Goal: Information Seeking & Learning: Compare options

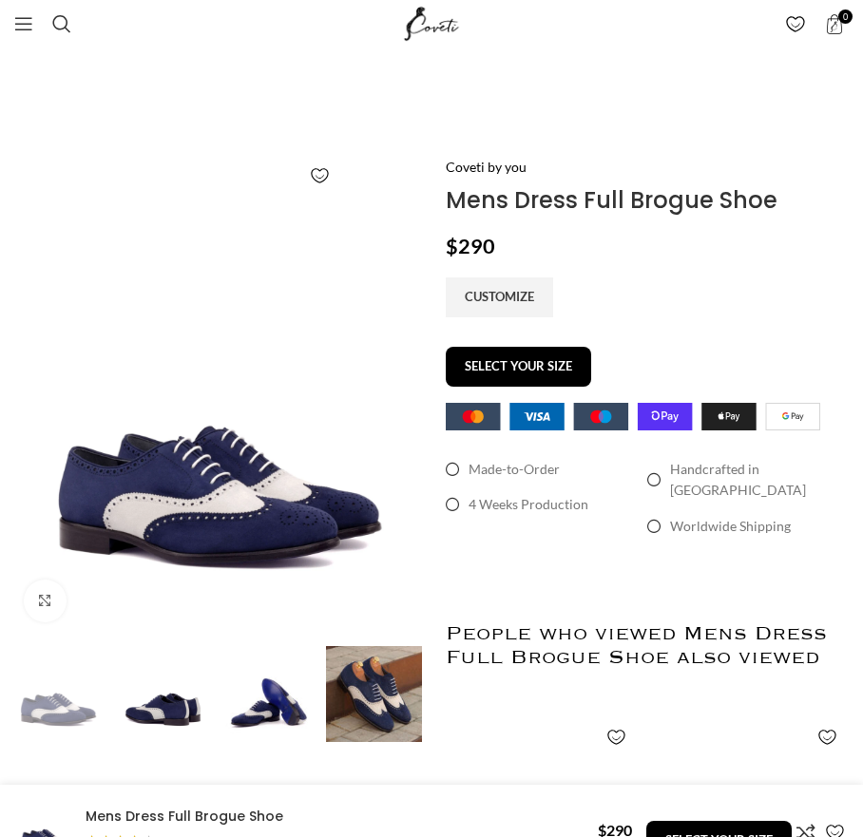
click at [183, 684] on img at bounding box center [163, 694] width 96 height 96
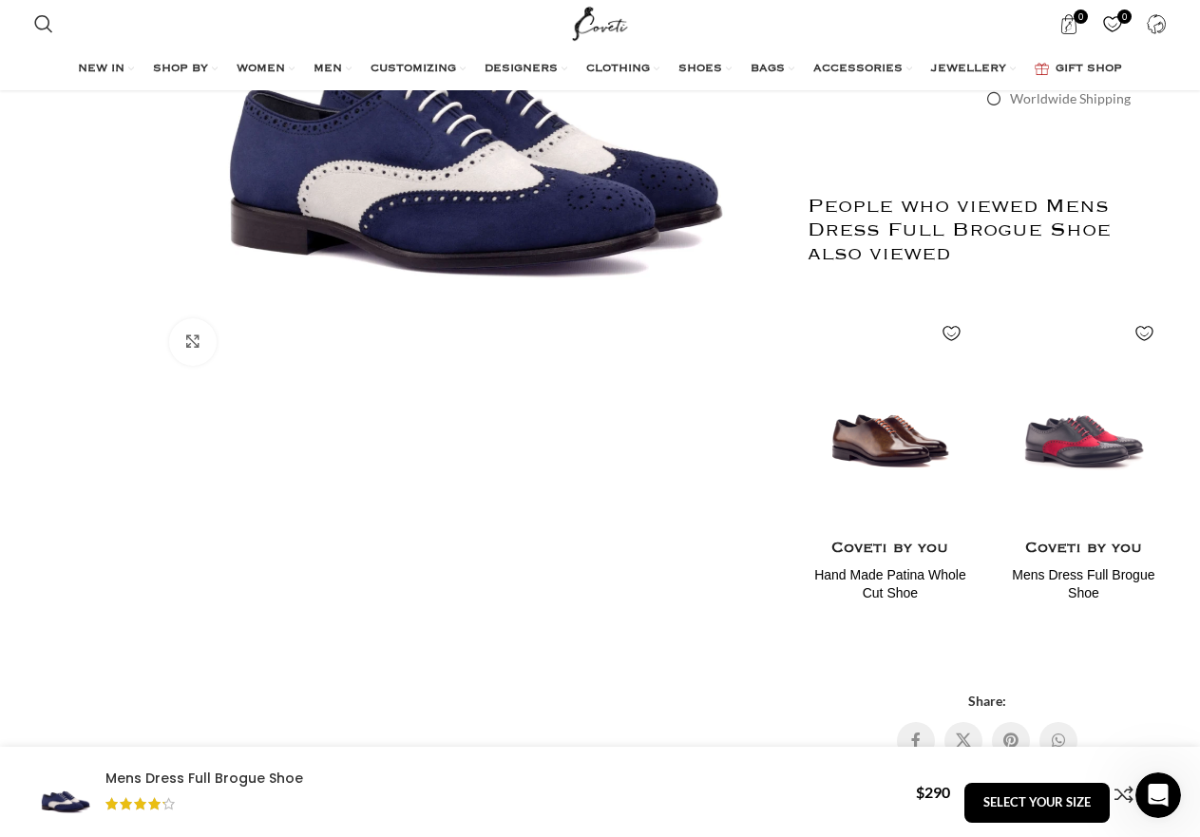
scroll to position [520, 0]
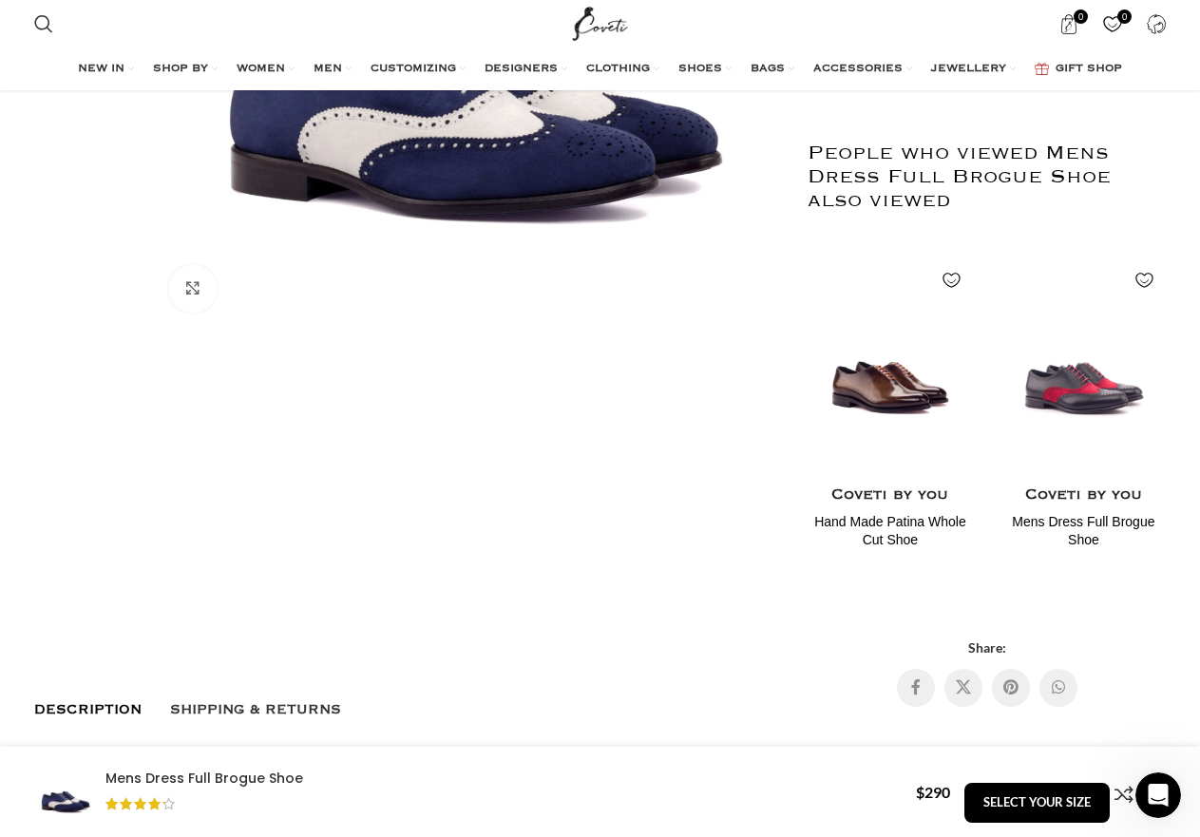
click at [393, 248] on img "1 / 4" at bounding box center [470, 12] width 630 height 630
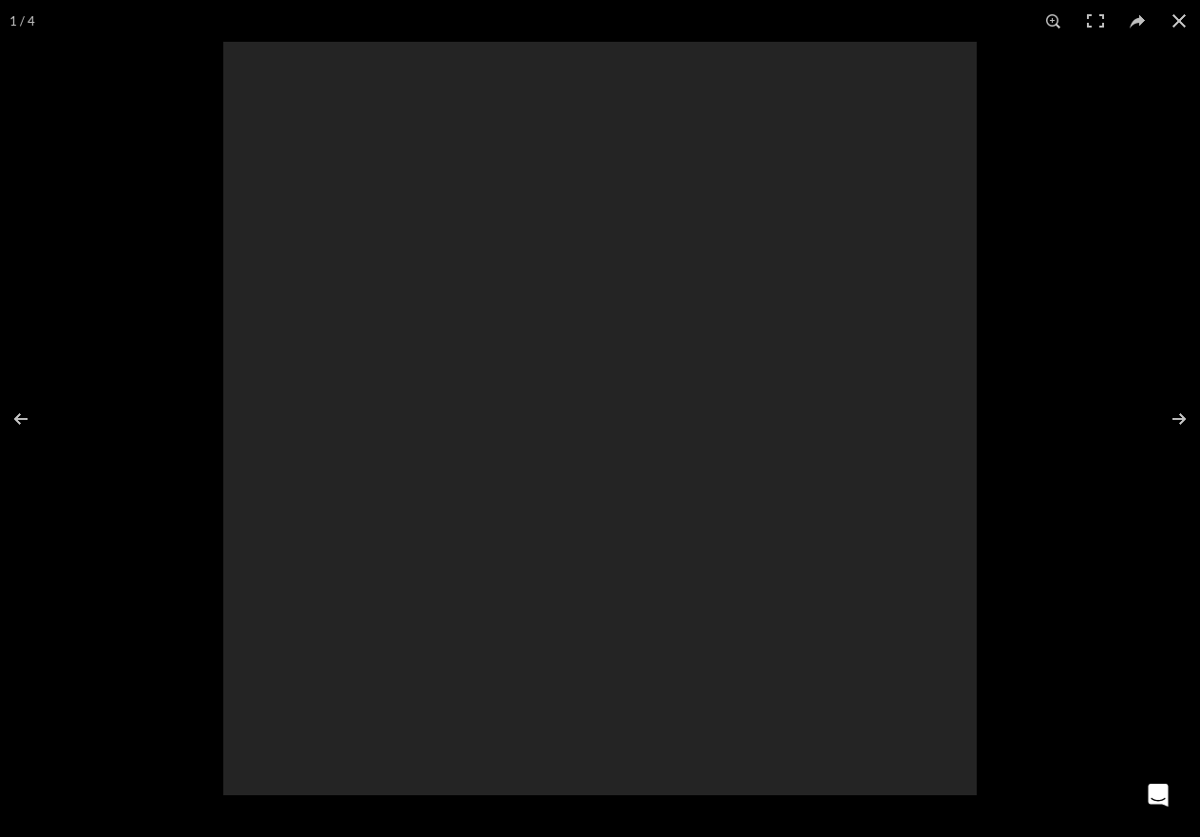
scroll to position [0, 599]
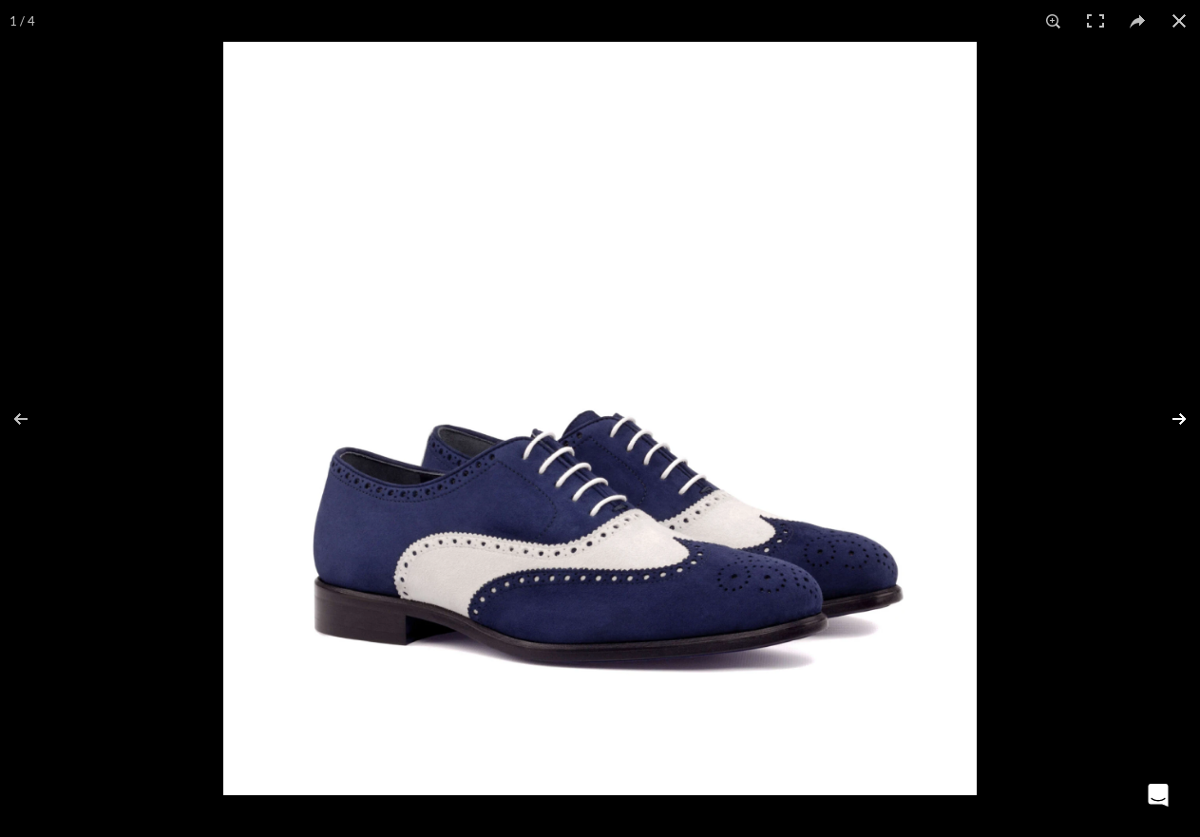
click at [862, 416] on button at bounding box center [1166, 418] width 67 height 95
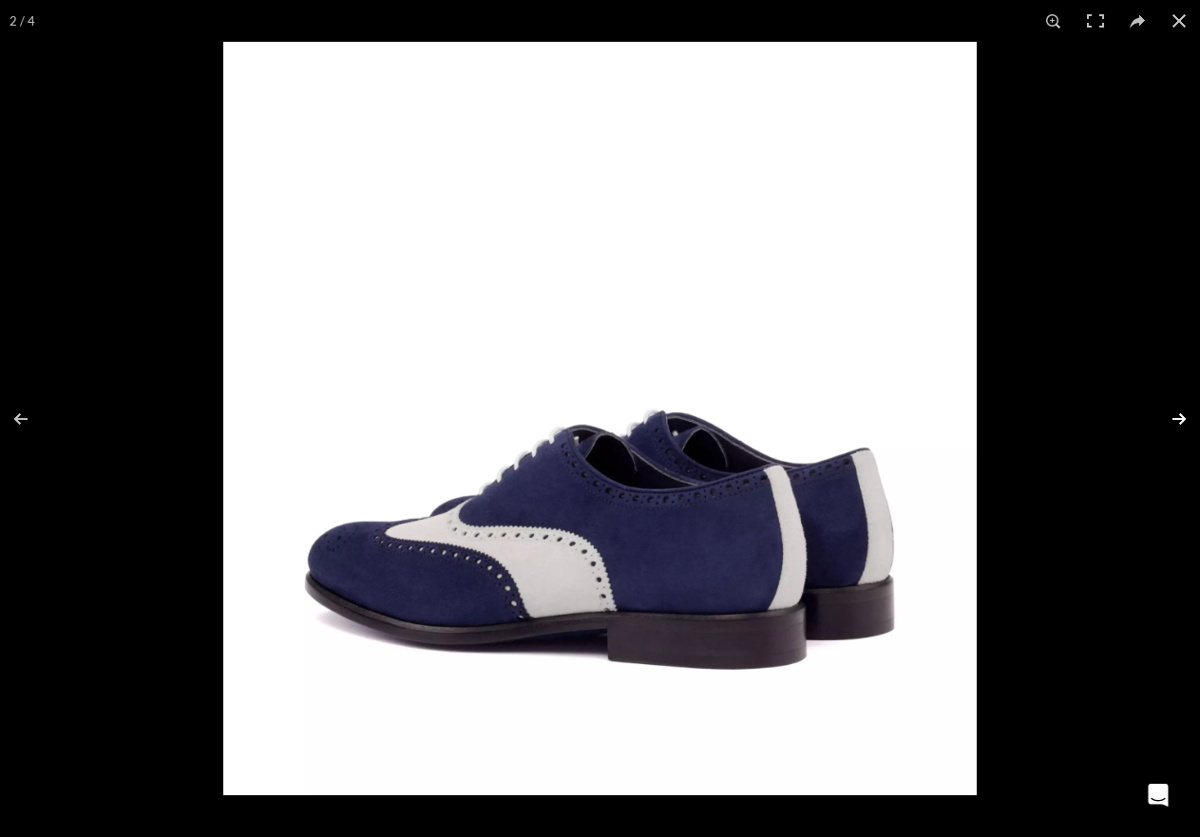
click at [862, 410] on button at bounding box center [1166, 418] width 67 height 95
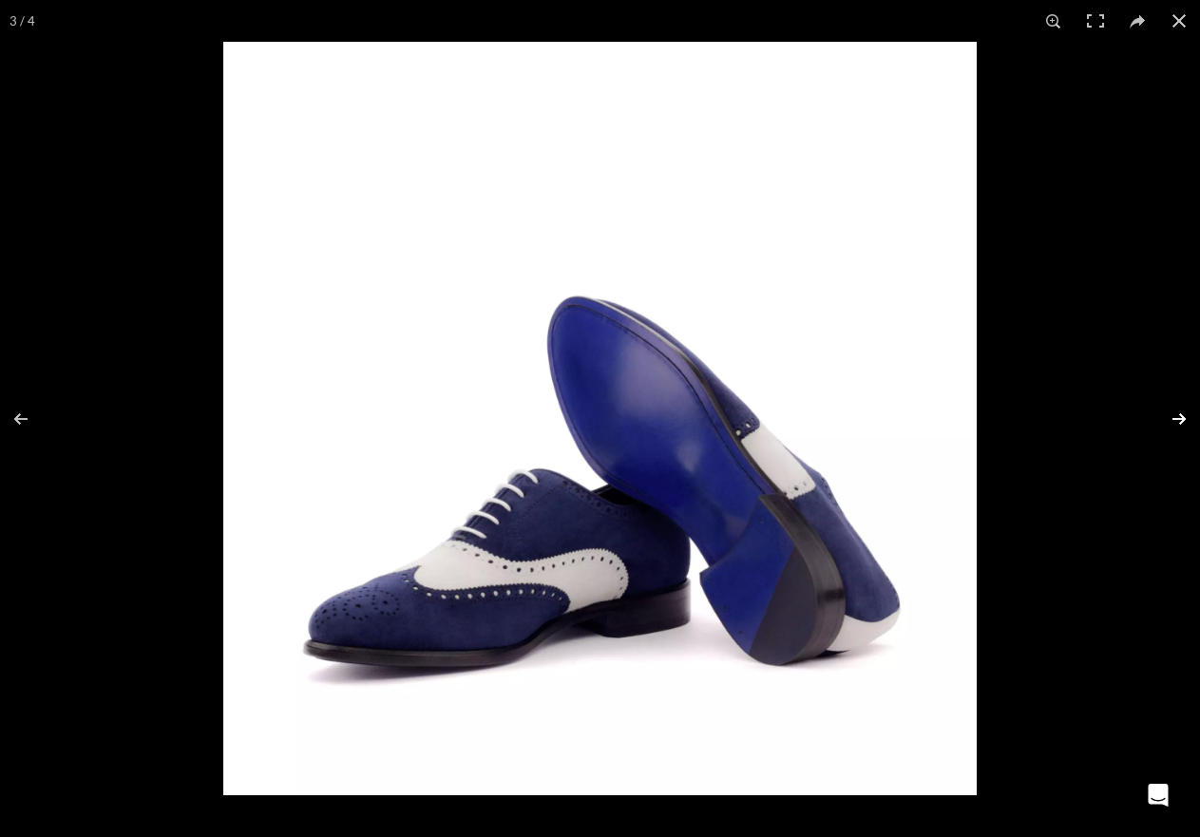
click at [862, 415] on button at bounding box center [1166, 418] width 67 height 95
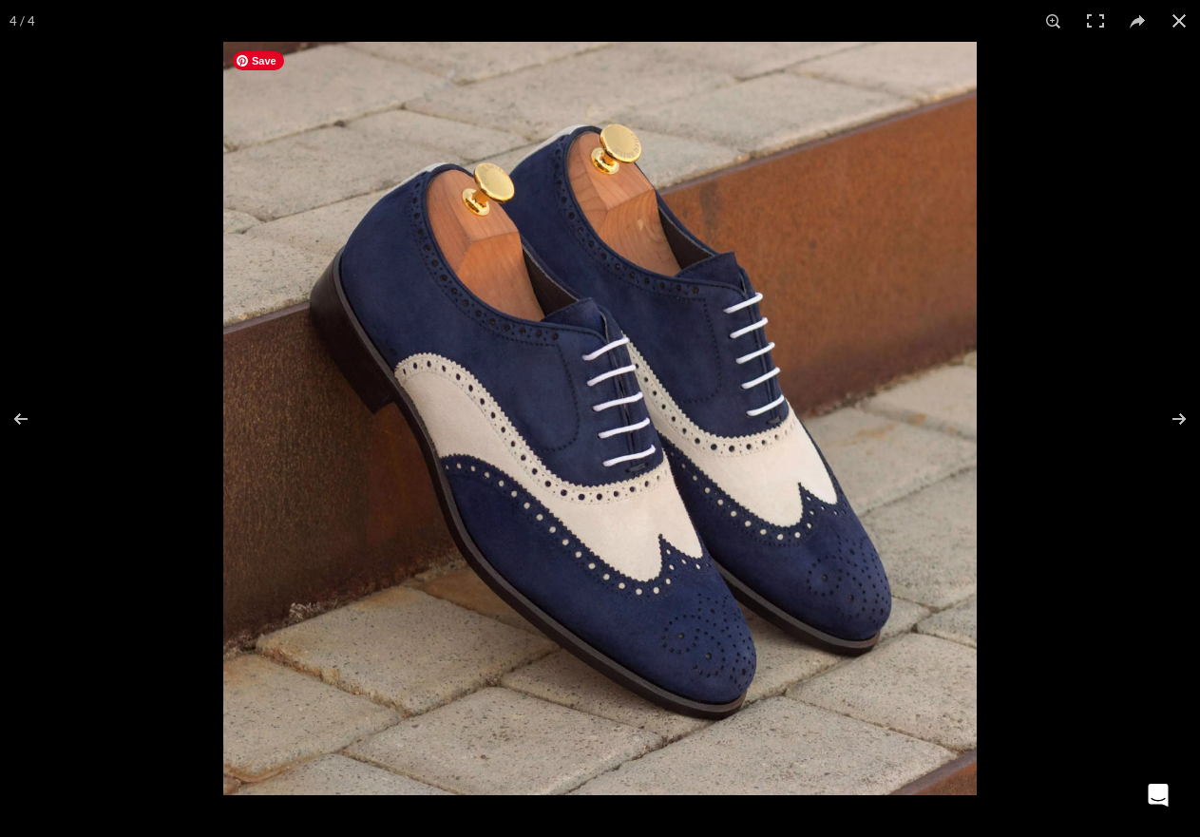
scroll to position [0, 800]
click at [862, 25] on button at bounding box center [1179, 21] width 42 height 42
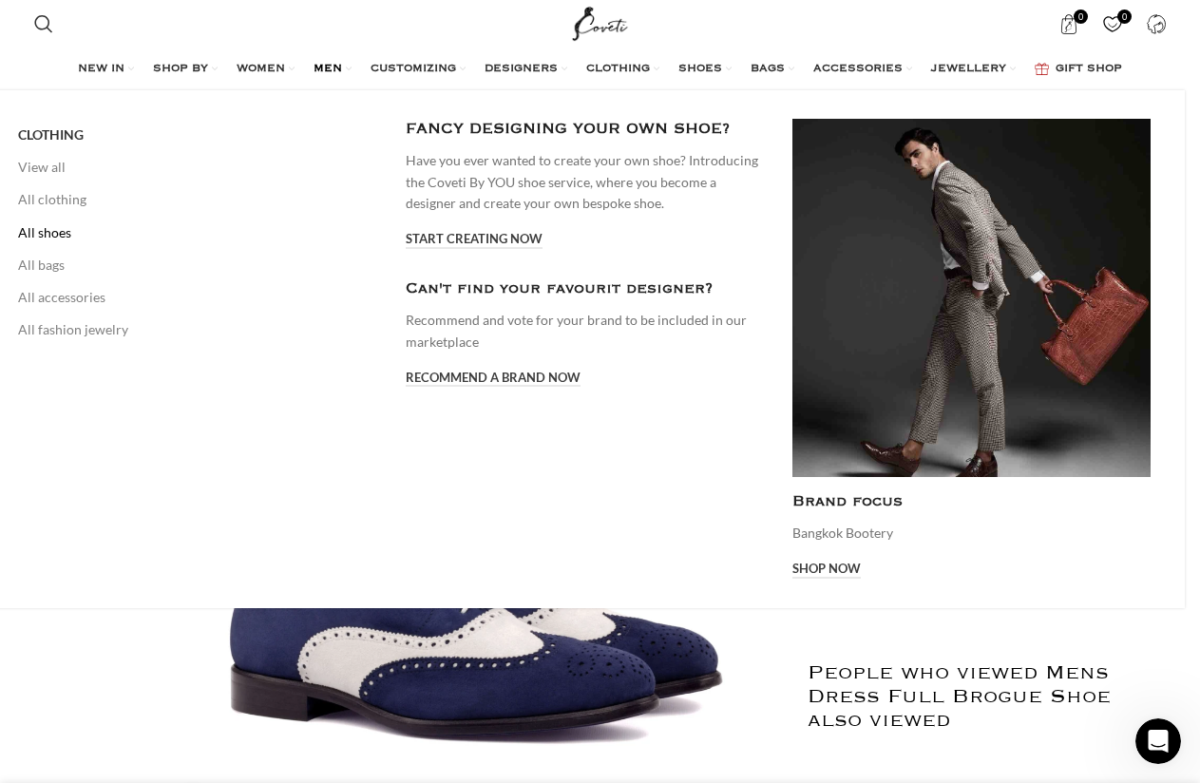
scroll to position [0, 1799]
click at [65, 240] on link "All shoes" at bounding box center [197, 233] width 358 height 32
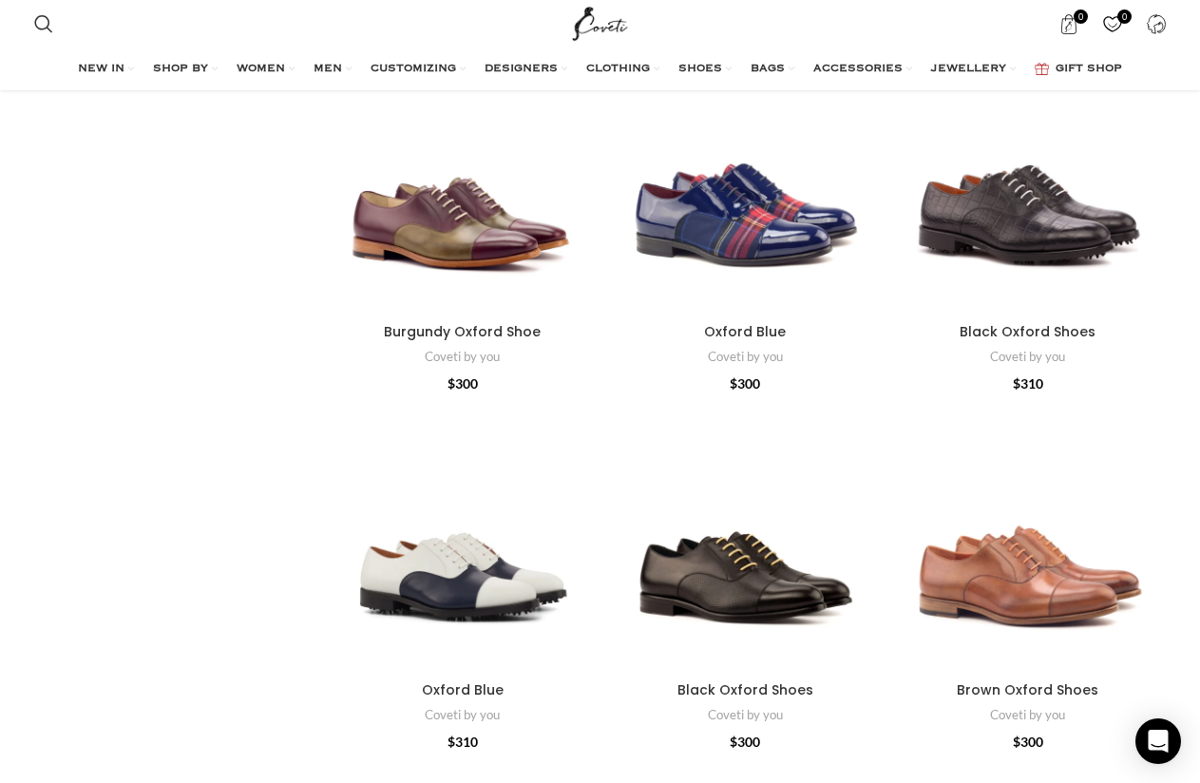
scroll to position [1973, 0]
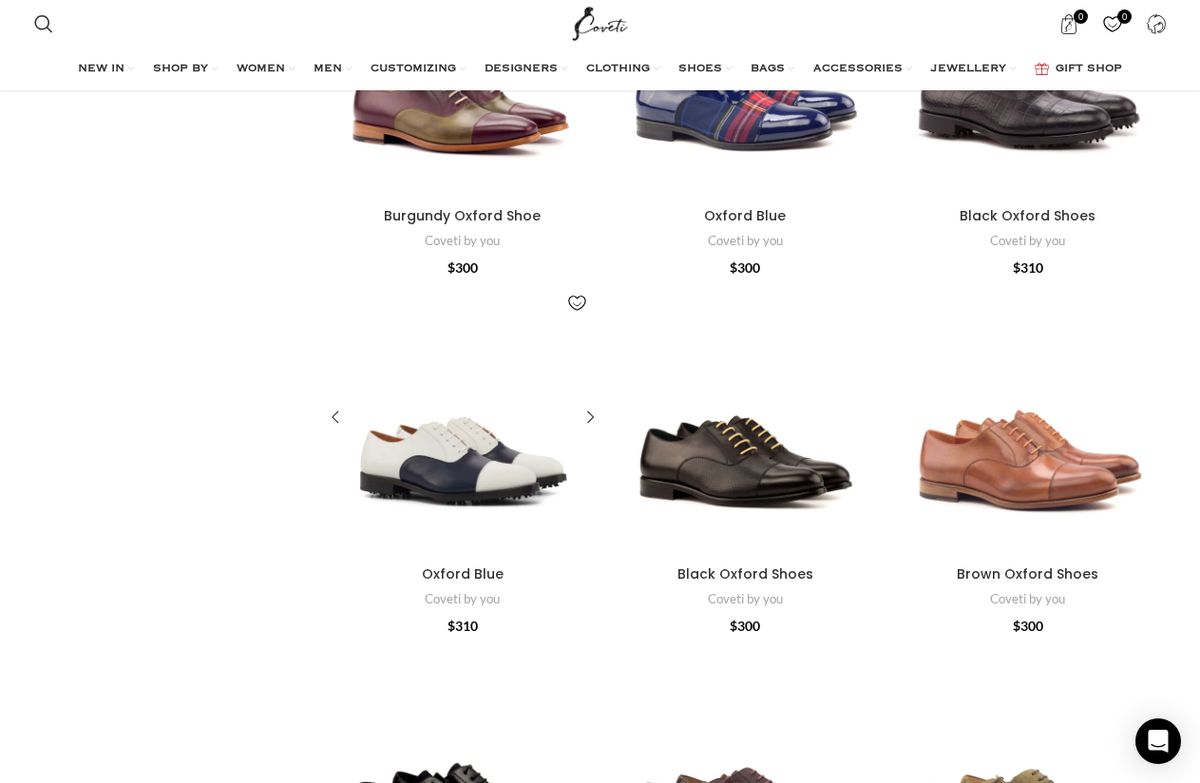
click at [428, 452] on div "Oxford Blue" at bounding box center [427, 417] width 69 height 277
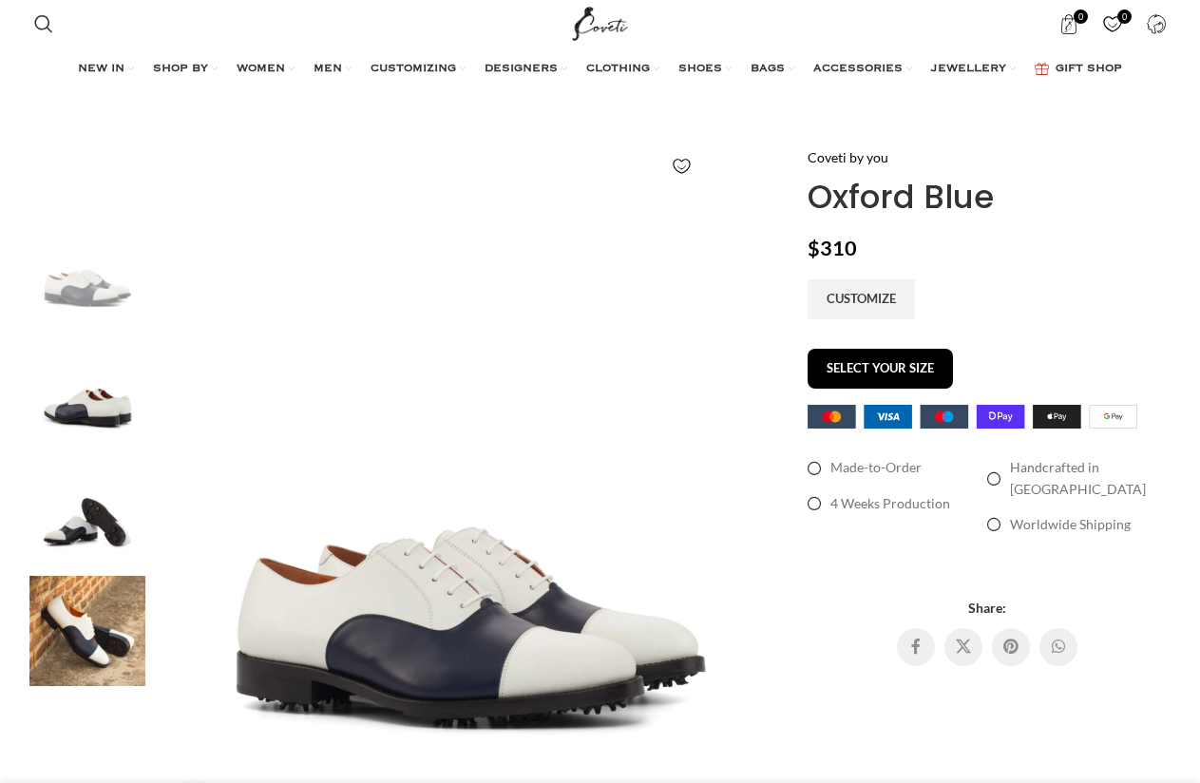
scroll to position [150, 0]
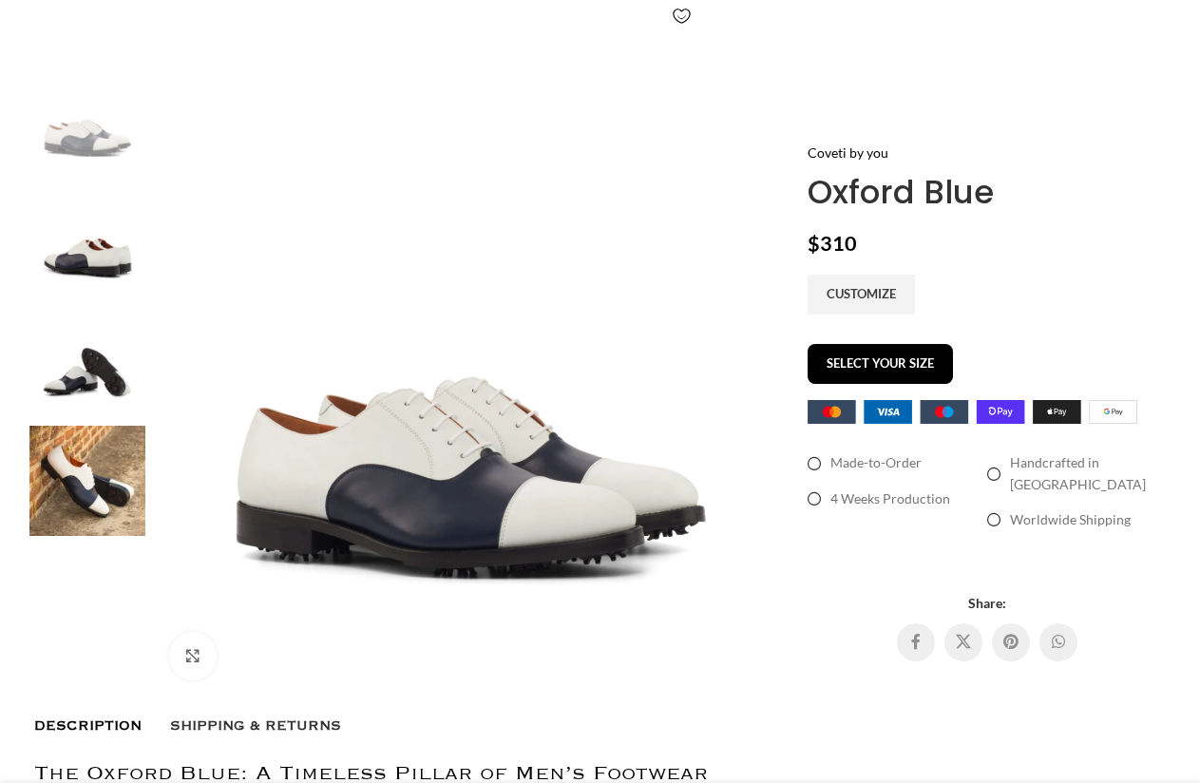
click at [349, 325] on img at bounding box center [470, 380] width 630 height 630
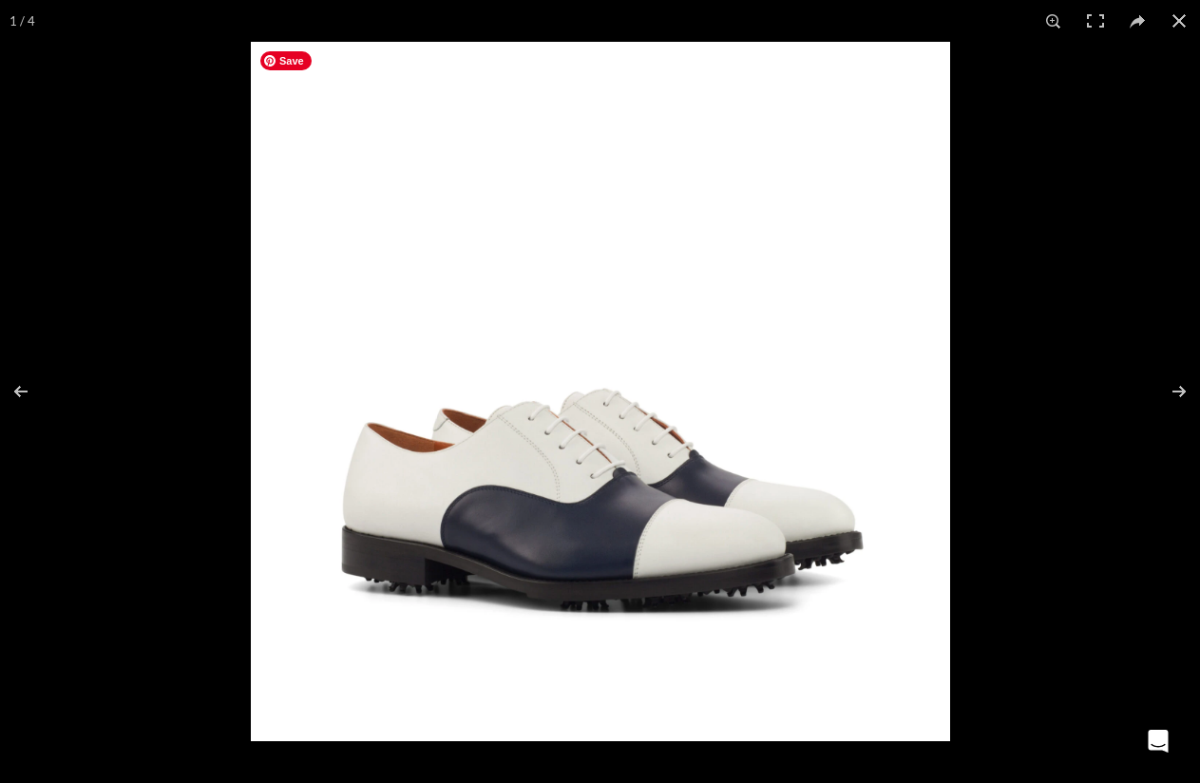
scroll to position [0, 1399]
click at [1174, 378] on button at bounding box center [1166, 391] width 67 height 95
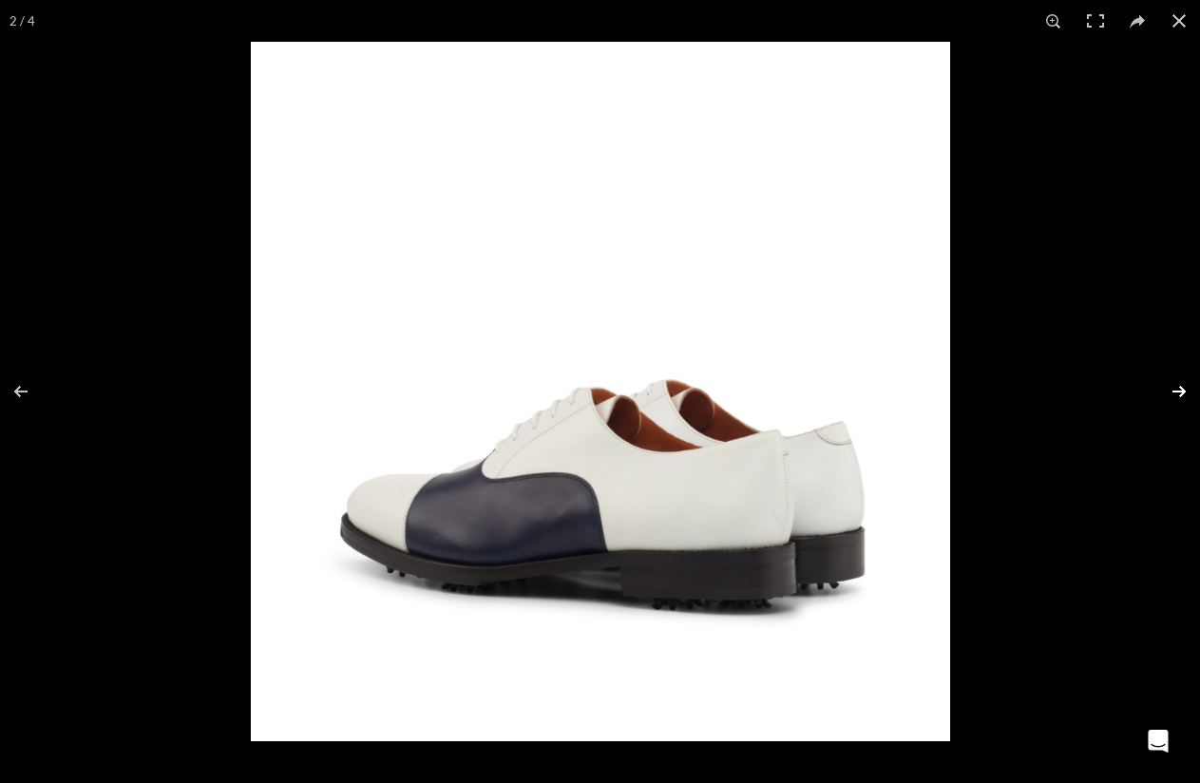
click at [1176, 380] on button at bounding box center [1166, 391] width 67 height 95
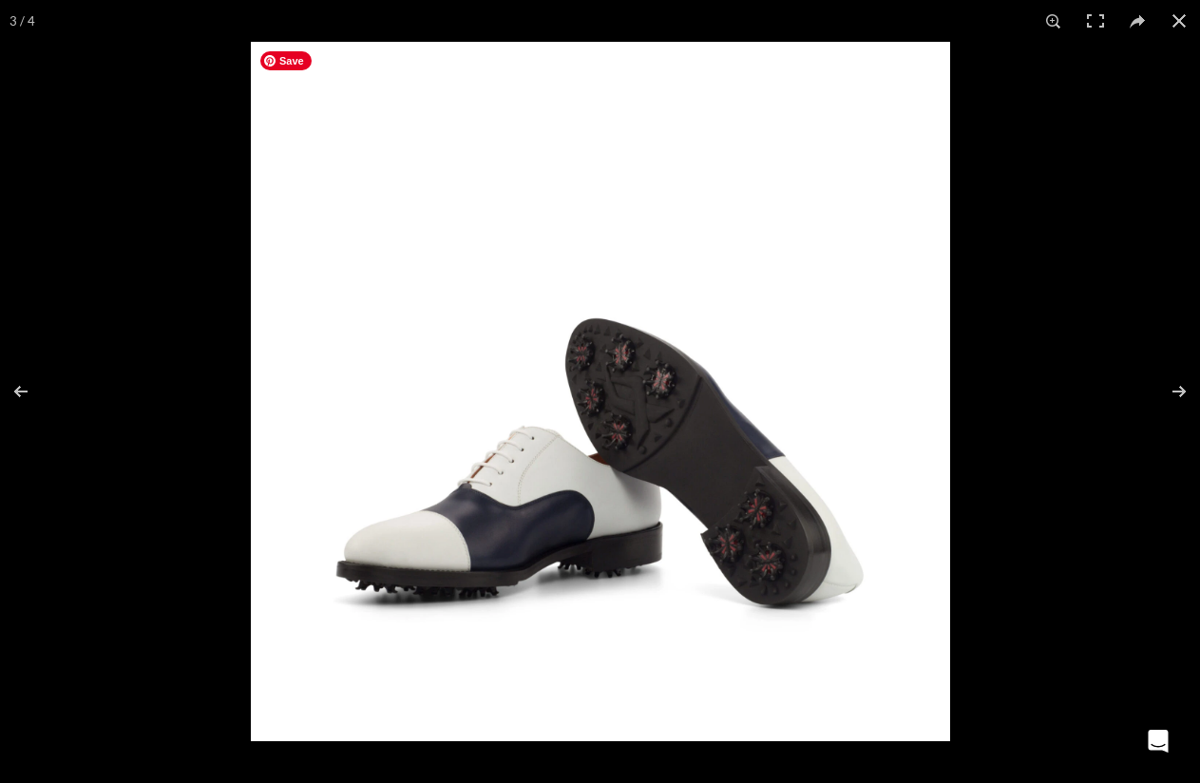
drag, startPoint x: 554, startPoint y: 317, endPoint x: 928, endPoint y: 302, distance: 374.6
click at [928, 302] on img at bounding box center [600, 391] width 699 height 699
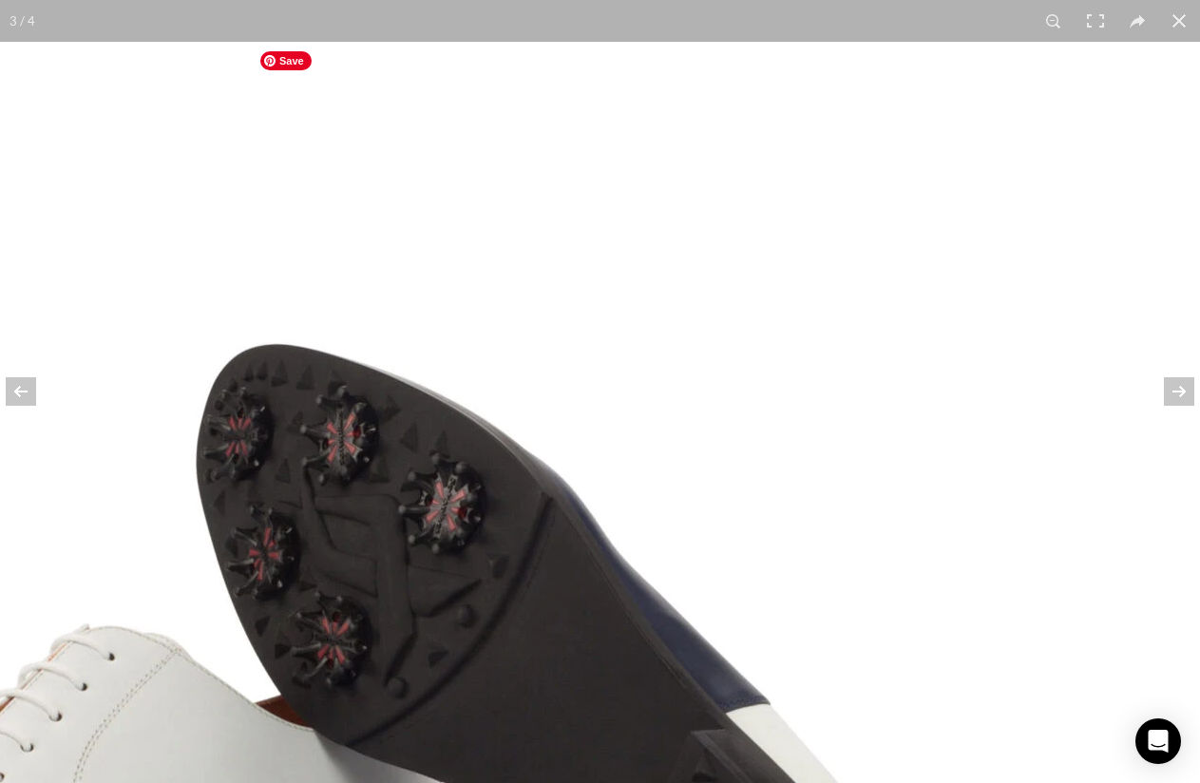
scroll to position [0, 1600]
click at [887, 366] on img at bounding box center [288, 535] width 1824 height 1824
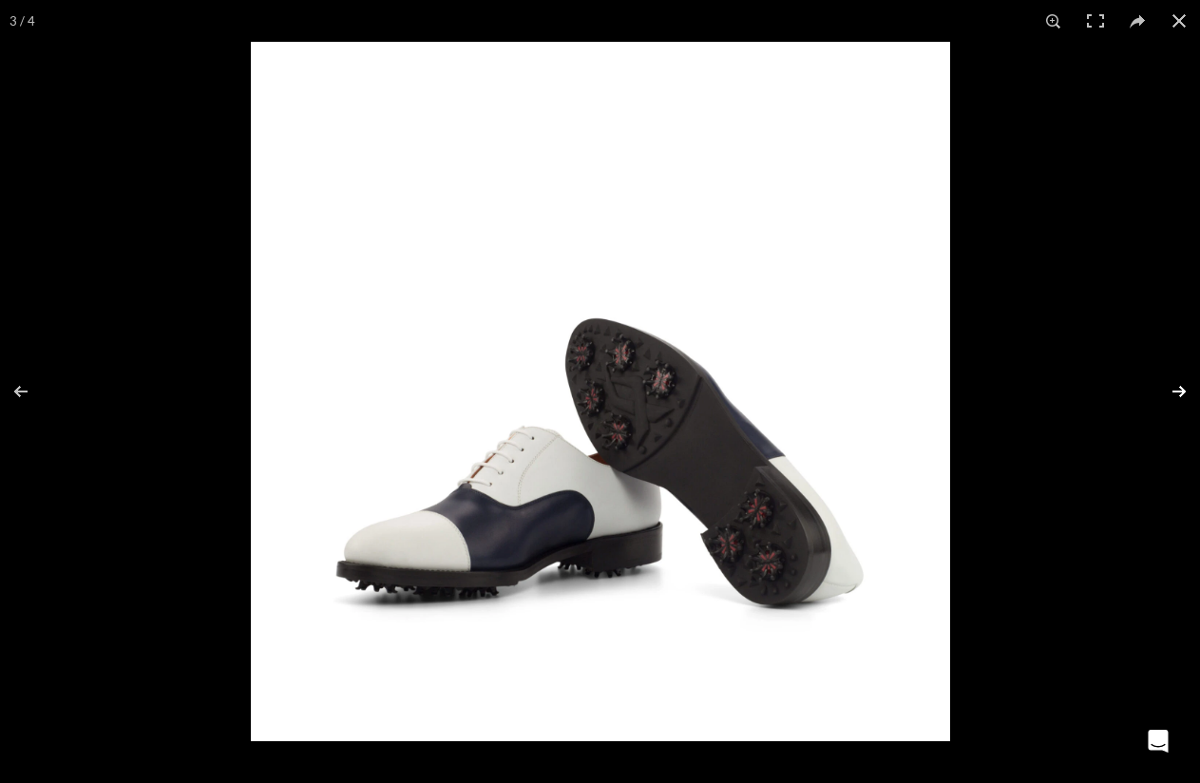
click at [1177, 390] on button at bounding box center [1166, 391] width 67 height 95
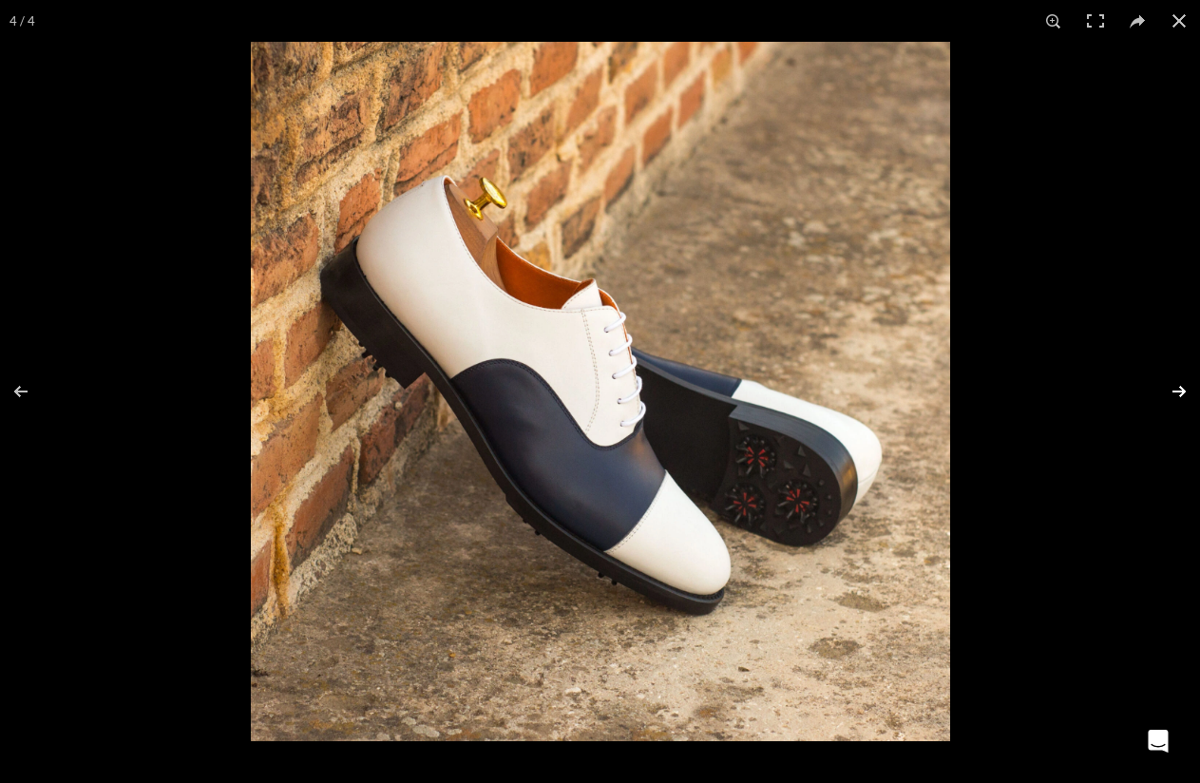
click at [1171, 380] on button at bounding box center [1166, 391] width 67 height 95
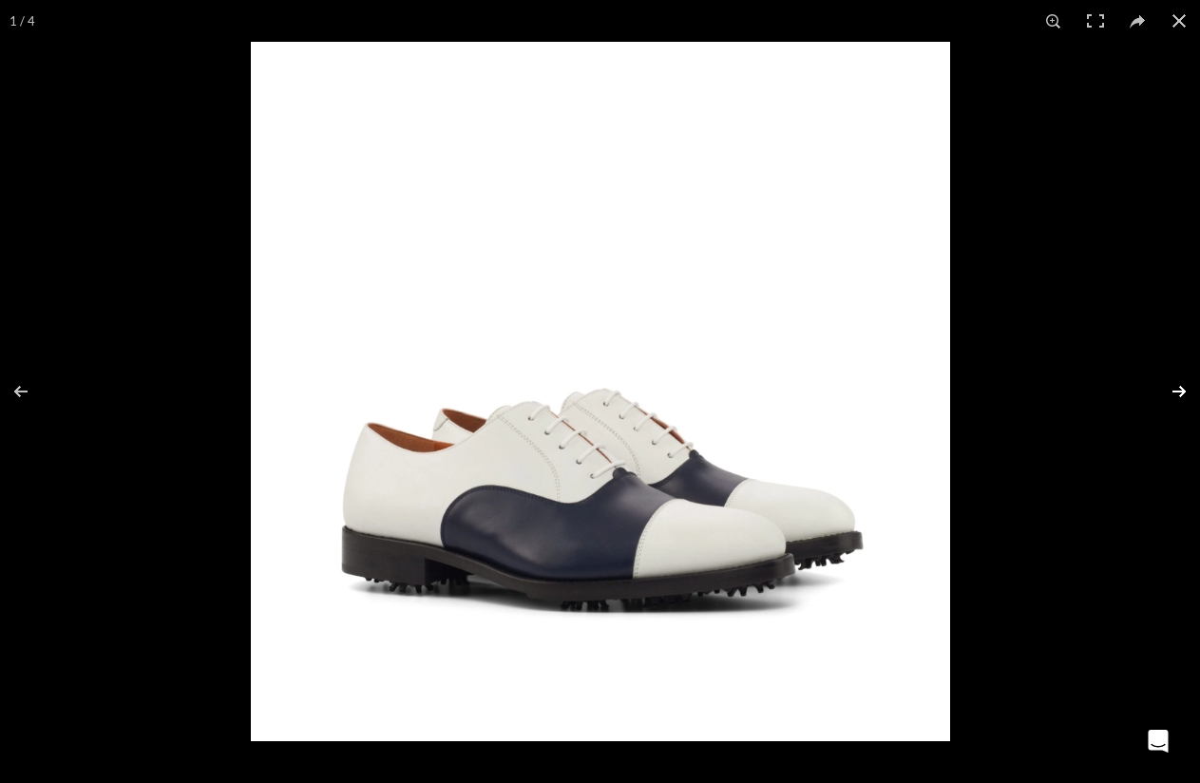
click at [1171, 380] on button at bounding box center [1166, 391] width 67 height 95
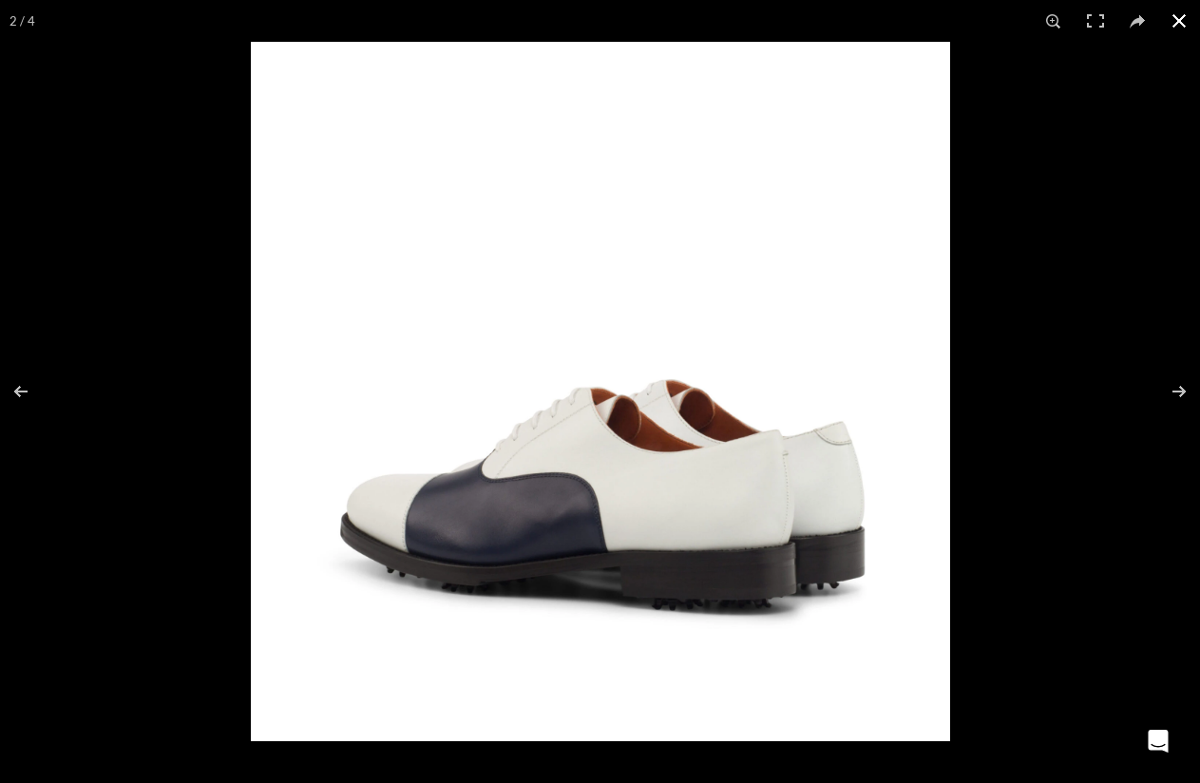
scroll to position [0, 1799]
click at [1179, 22] on button at bounding box center [1179, 21] width 42 height 42
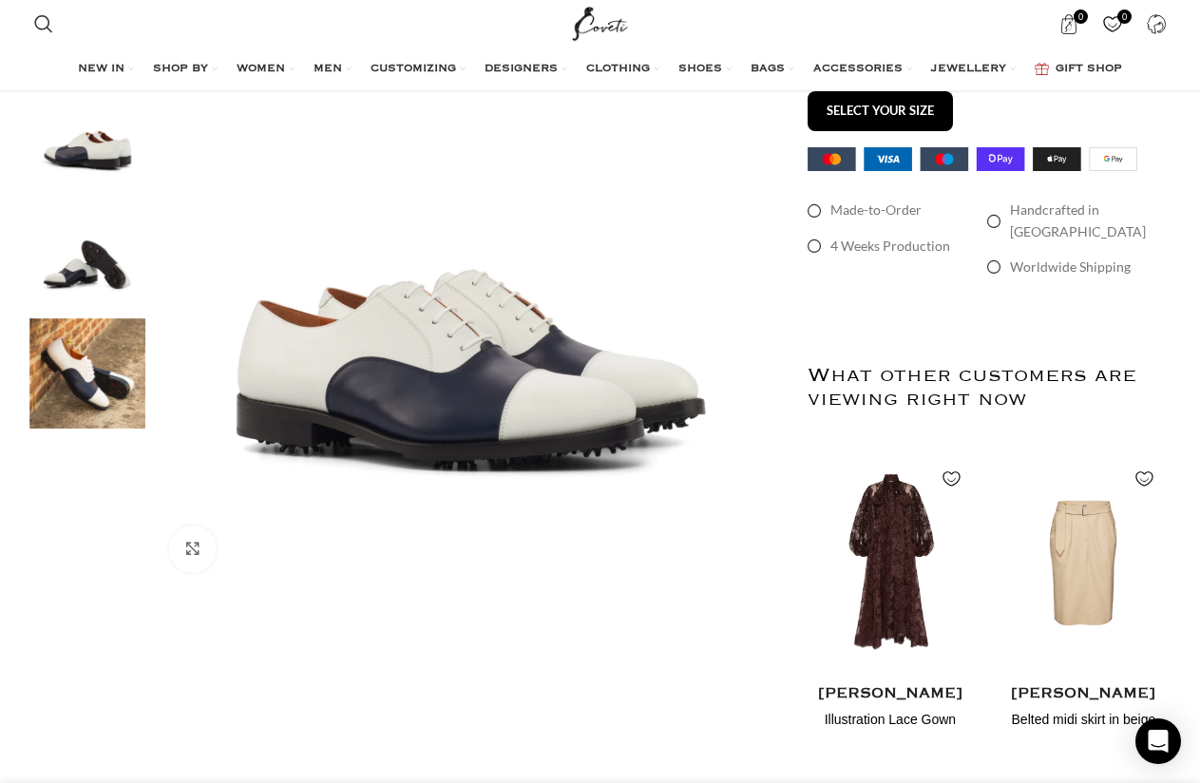
scroll to position [0, 0]
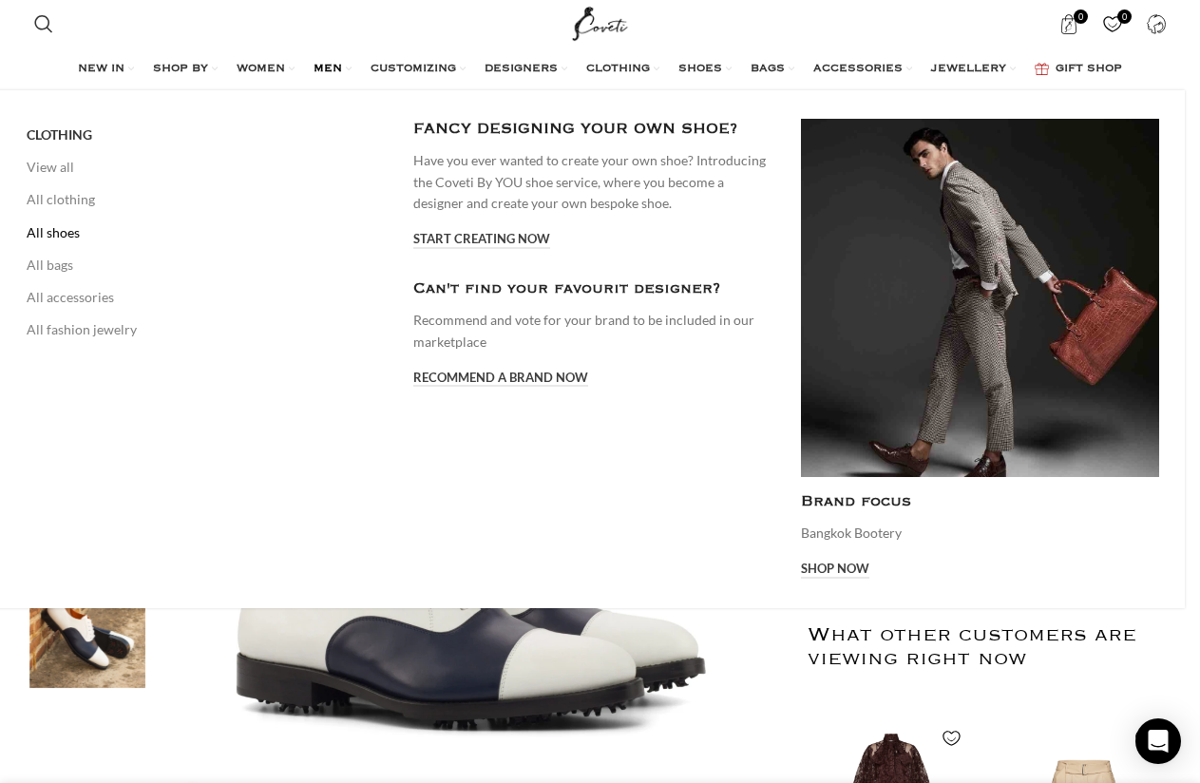
click at [84, 236] on link "All shoes" at bounding box center [206, 233] width 358 height 32
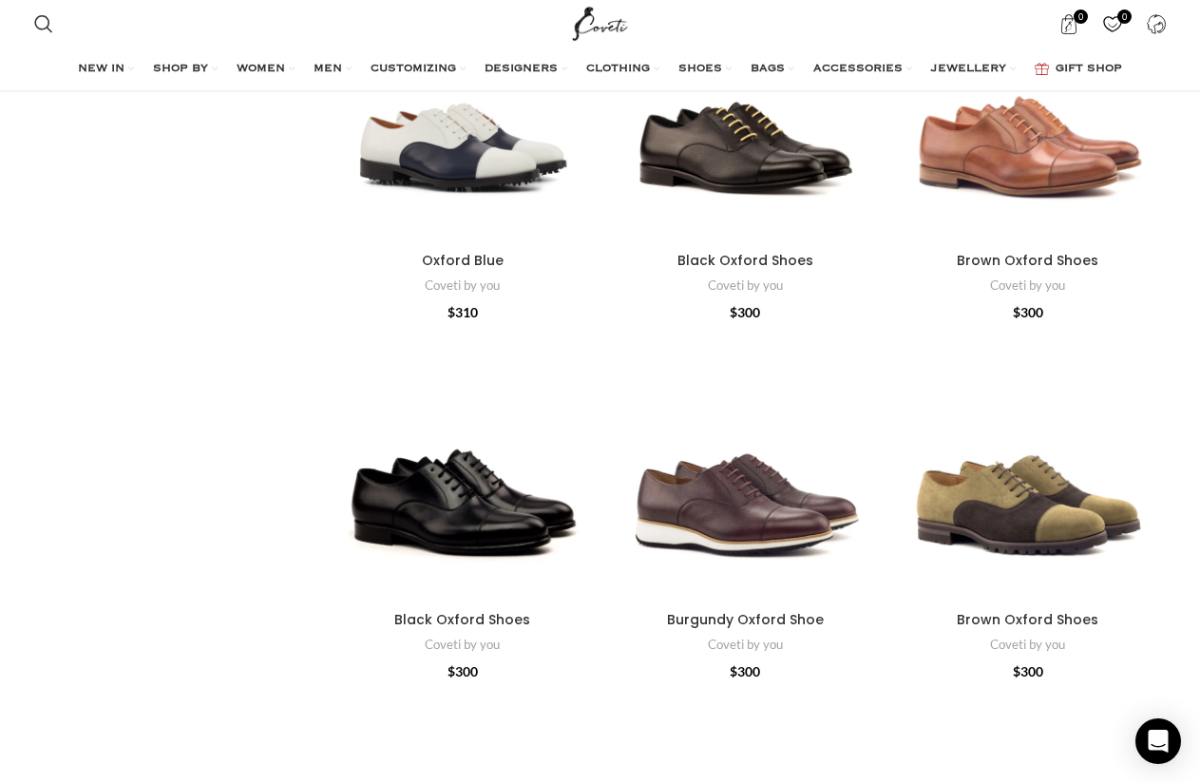
scroll to position [2122, 0]
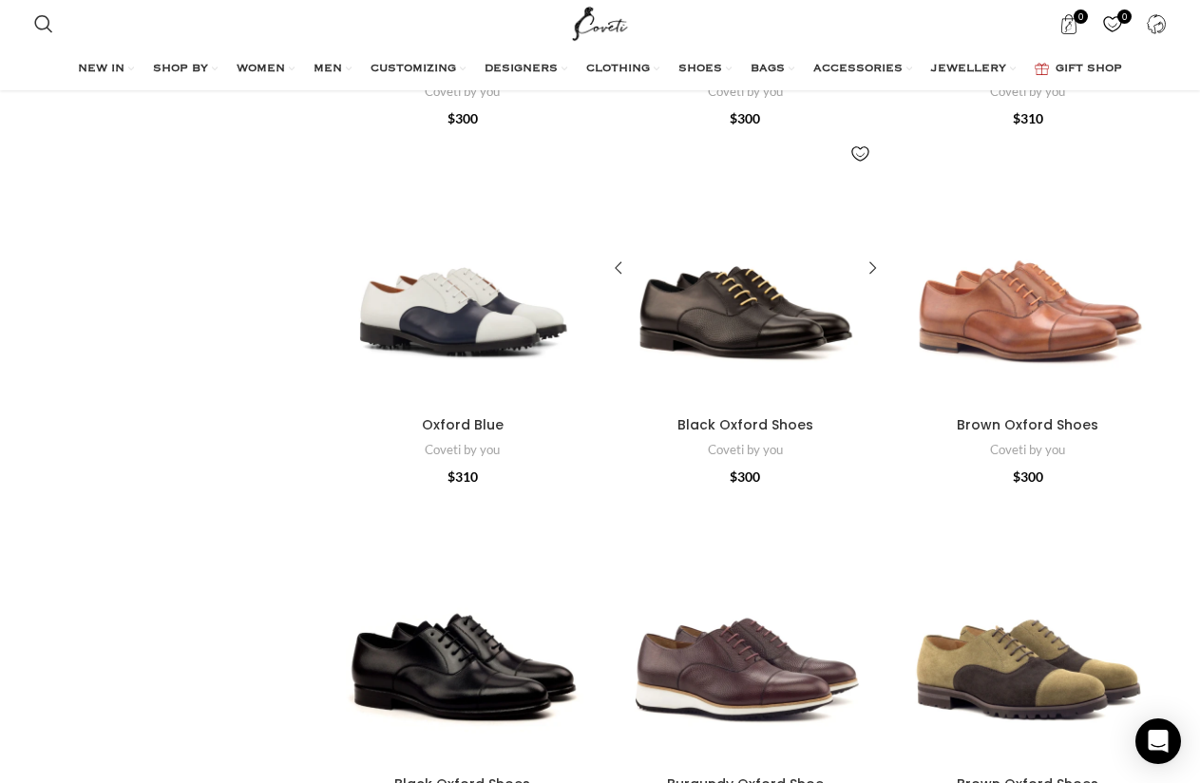
click at [703, 347] on div "Black Oxford Shoes" at bounding box center [709, 268] width 69 height 277
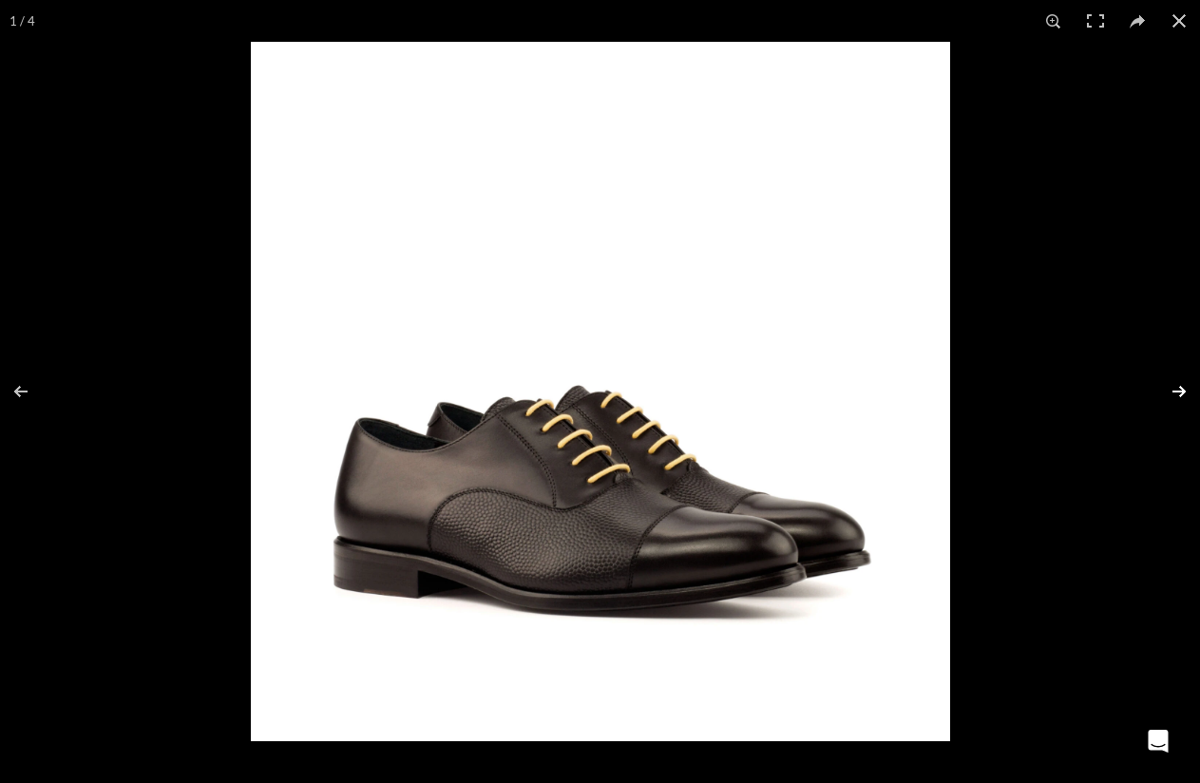
click at [1180, 389] on button at bounding box center [1166, 391] width 67 height 95
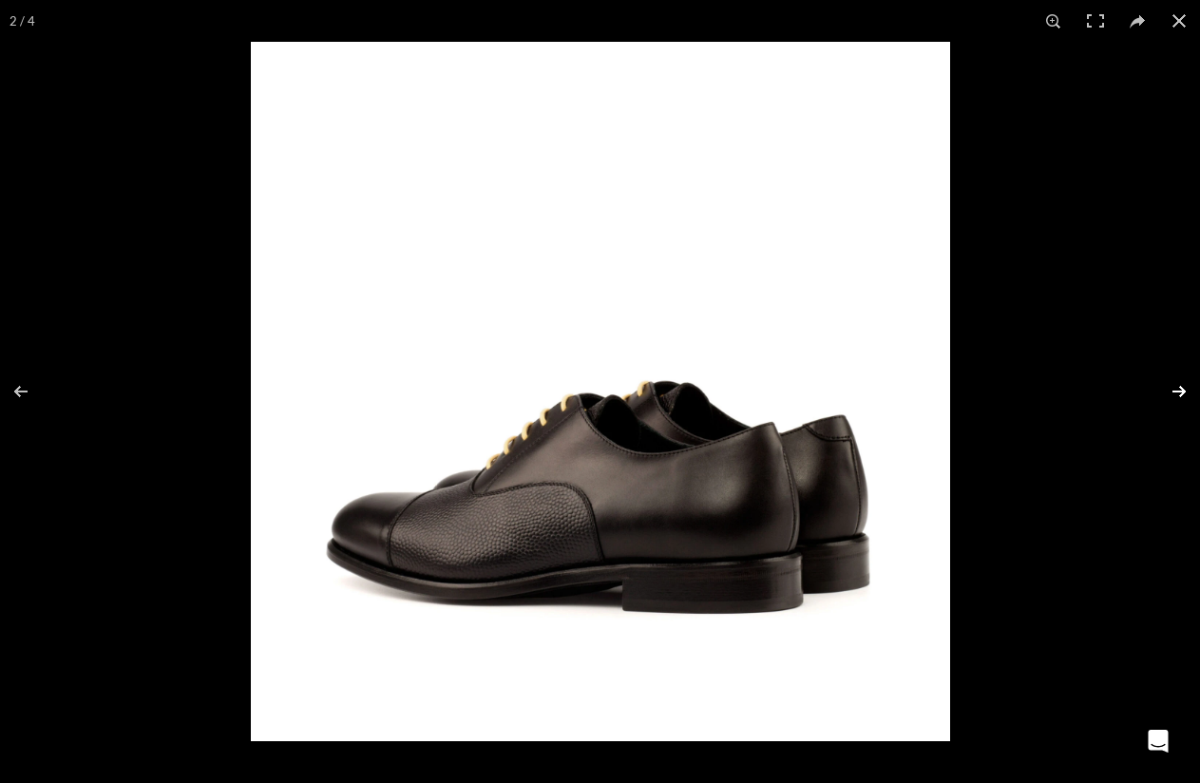
click at [1182, 391] on button at bounding box center [1166, 391] width 67 height 95
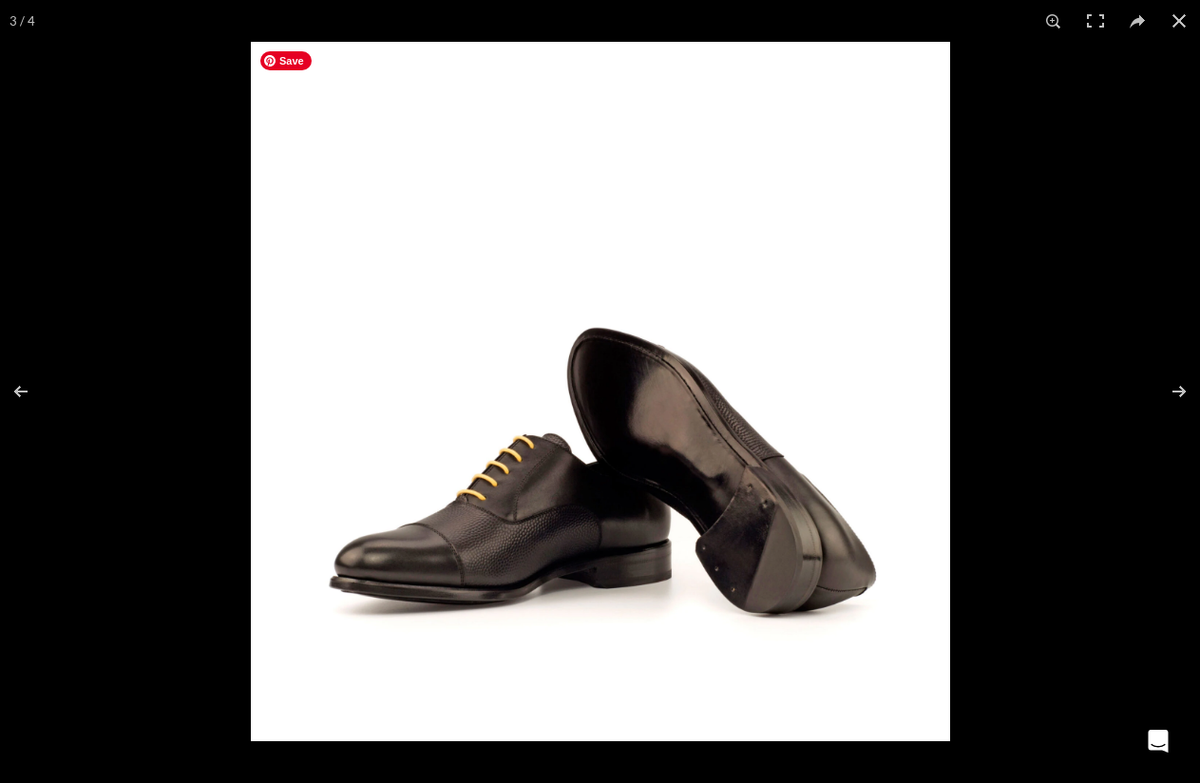
scroll to position [0, 200]
click at [1171, 391] on button at bounding box center [1166, 391] width 67 height 95
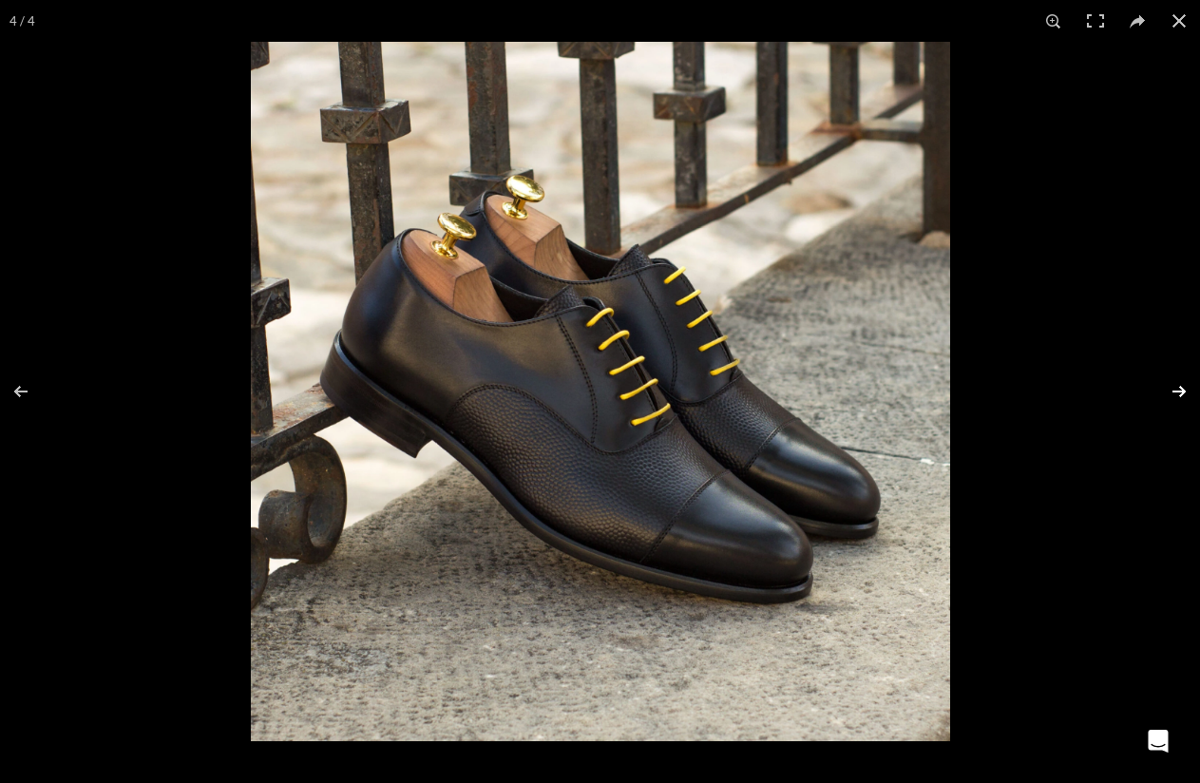
click at [1178, 382] on button at bounding box center [1166, 391] width 67 height 95
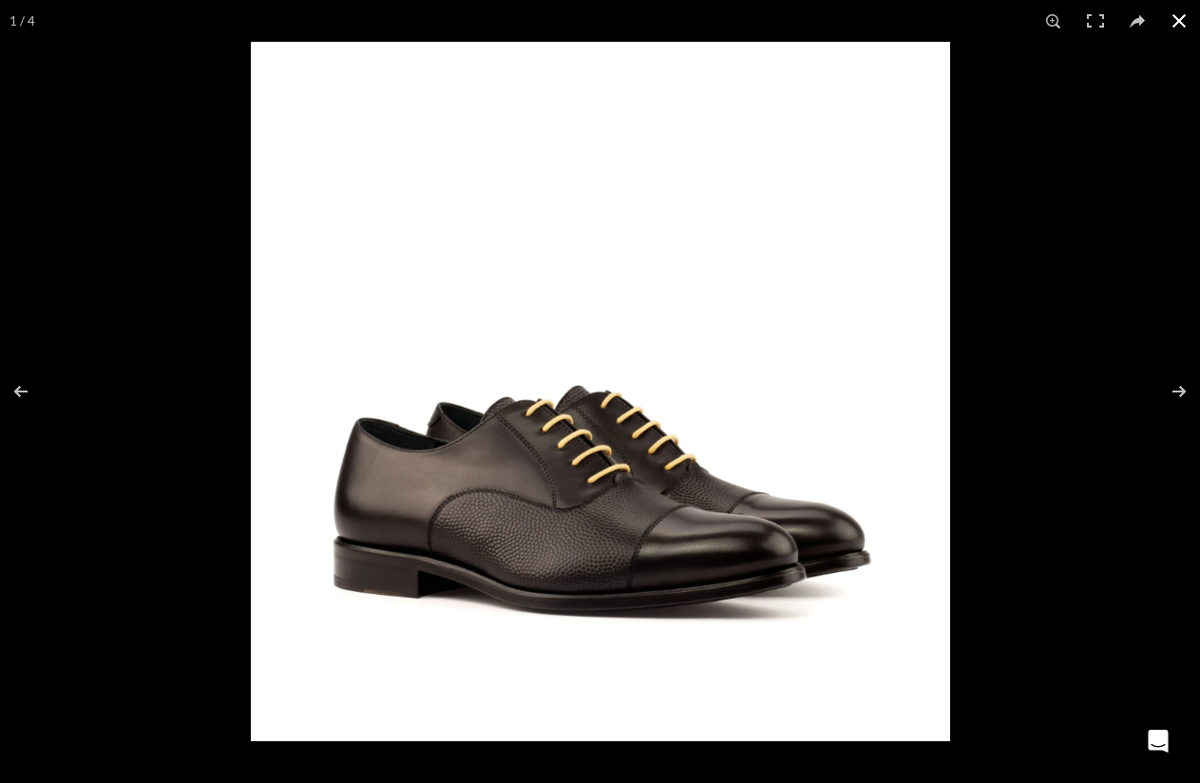
click at [1179, 19] on button at bounding box center [1179, 21] width 42 height 42
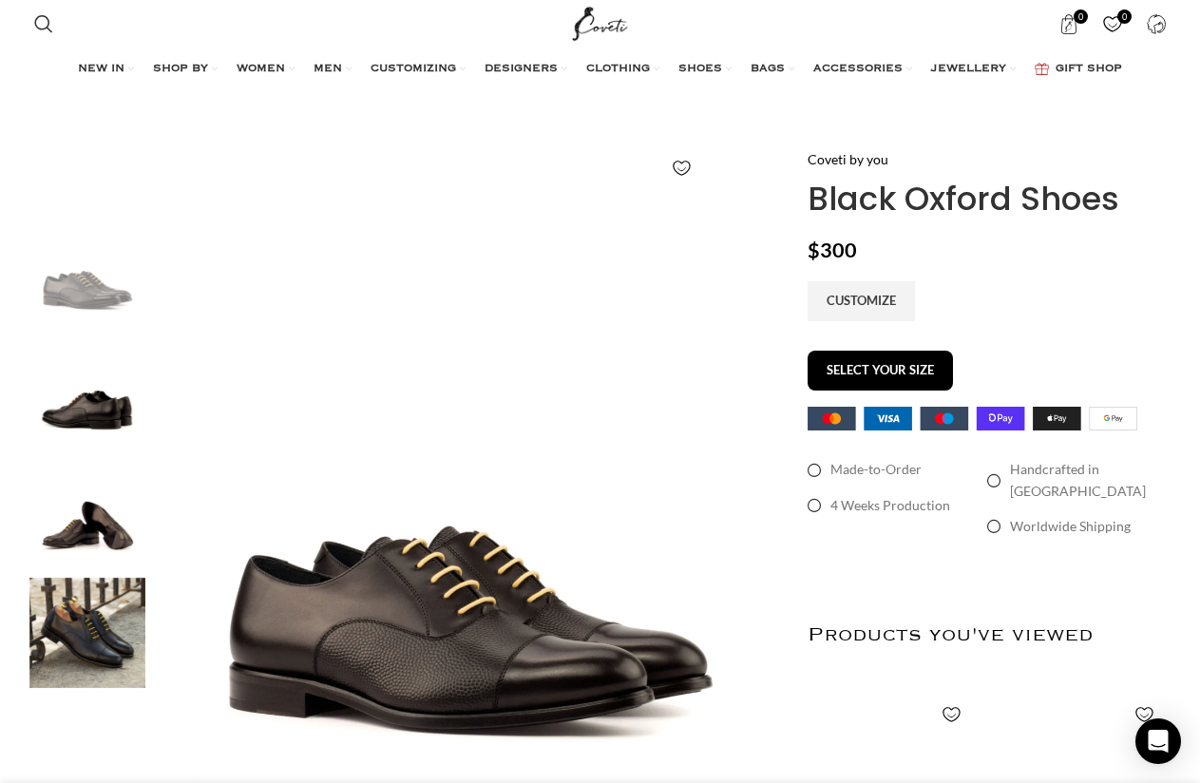
scroll to position [0, 599]
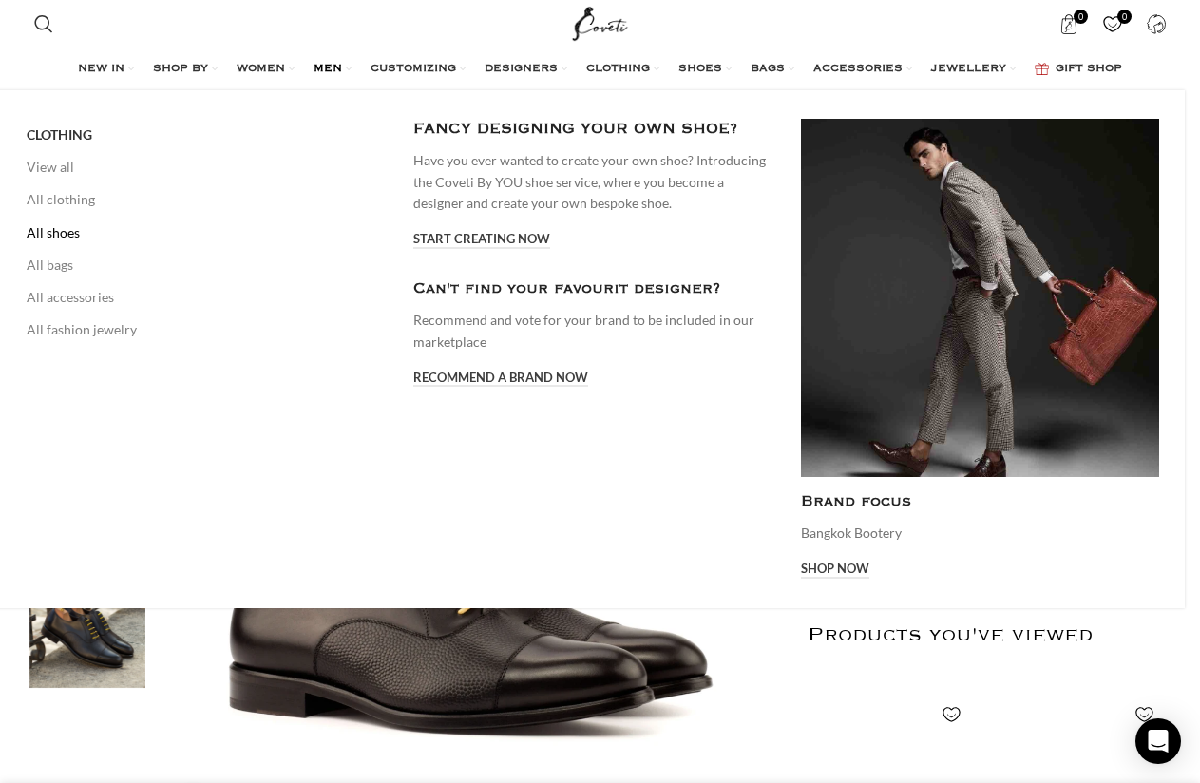
click at [63, 240] on link "All shoes" at bounding box center [206, 233] width 358 height 32
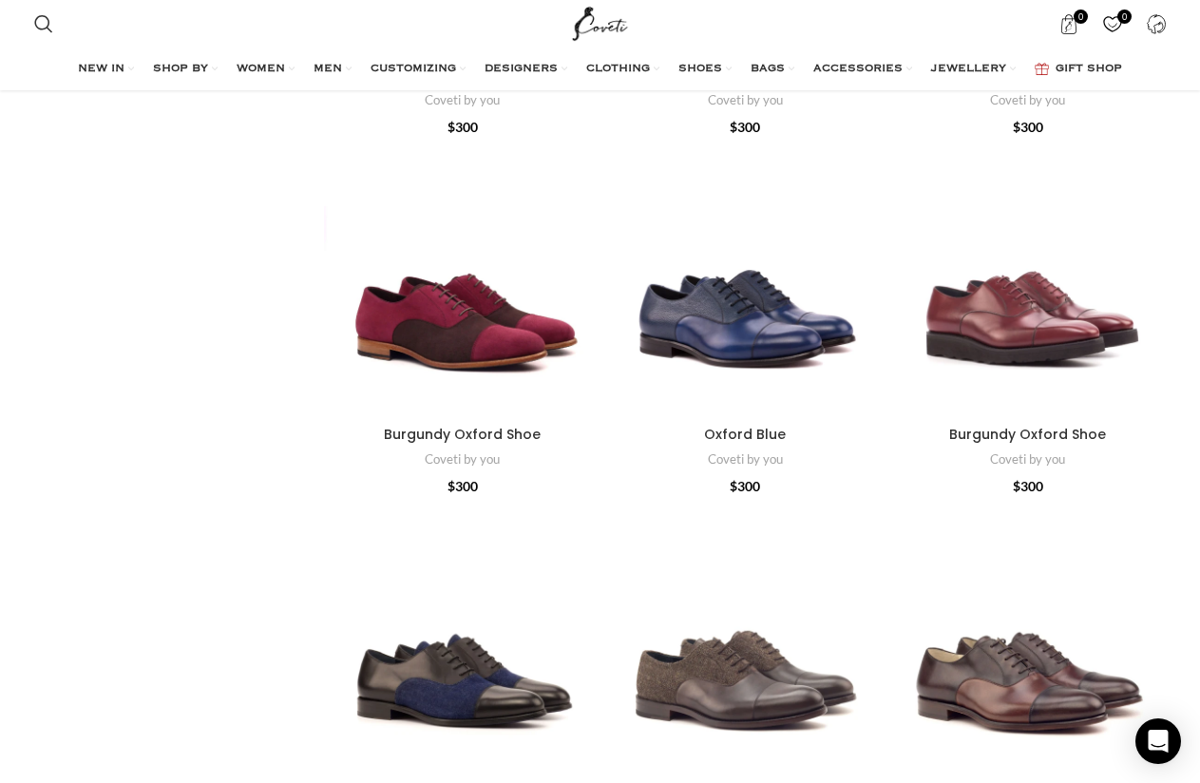
scroll to position [3208, 0]
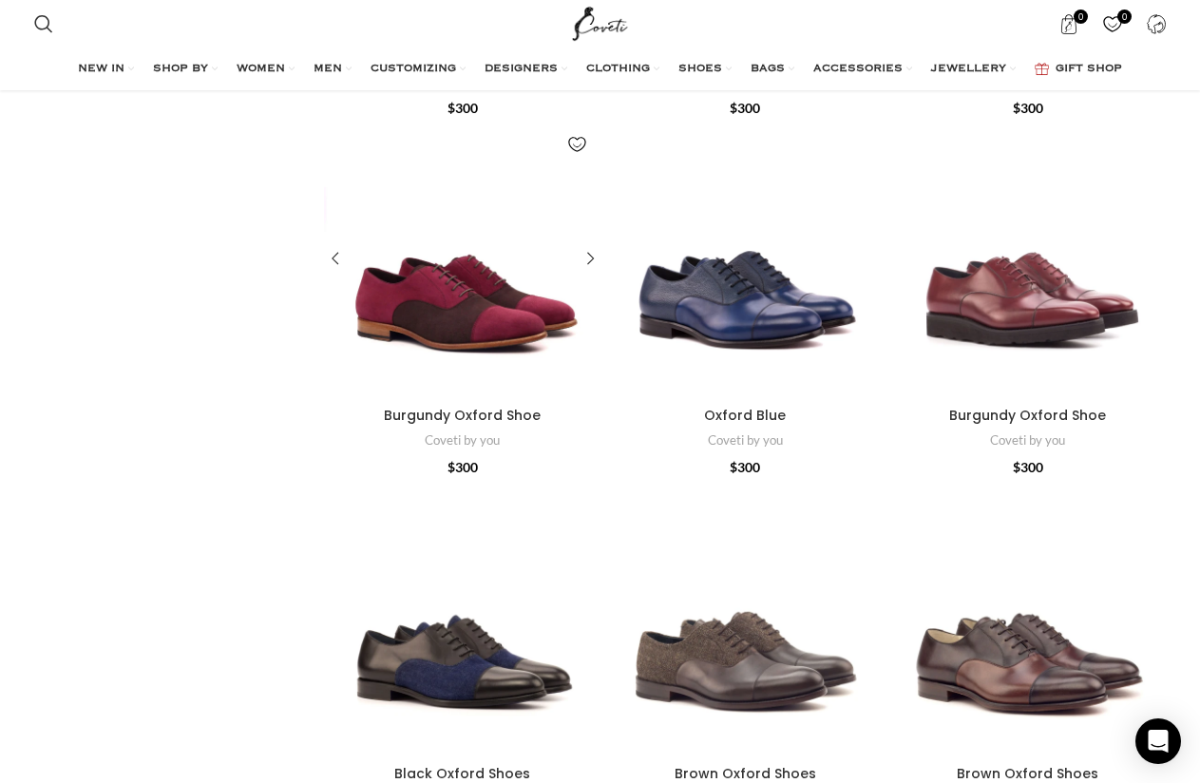
click at [376, 344] on div "Burgundy Oxford Shoe" at bounding box center [358, 259] width 69 height 277
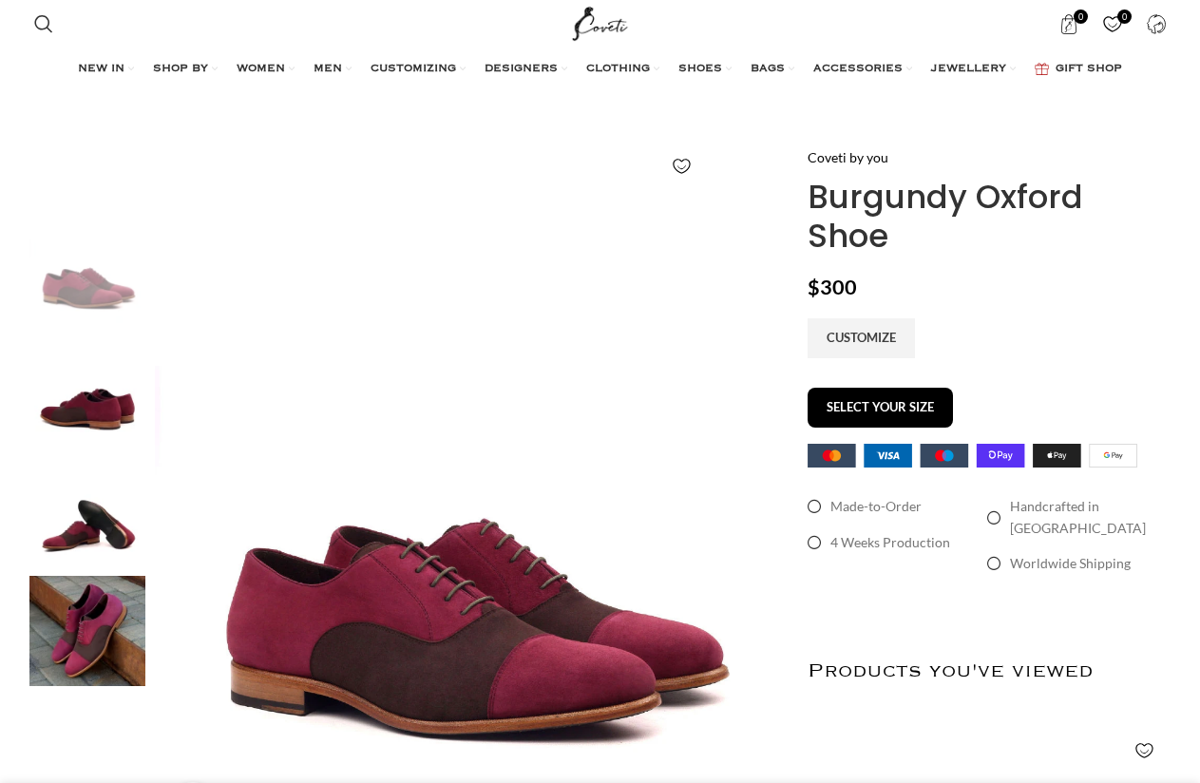
click at [91, 379] on img at bounding box center [87, 390] width 116 height 111
click at [460, 413] on img at bounding box center [470, 530] width 630 height 630
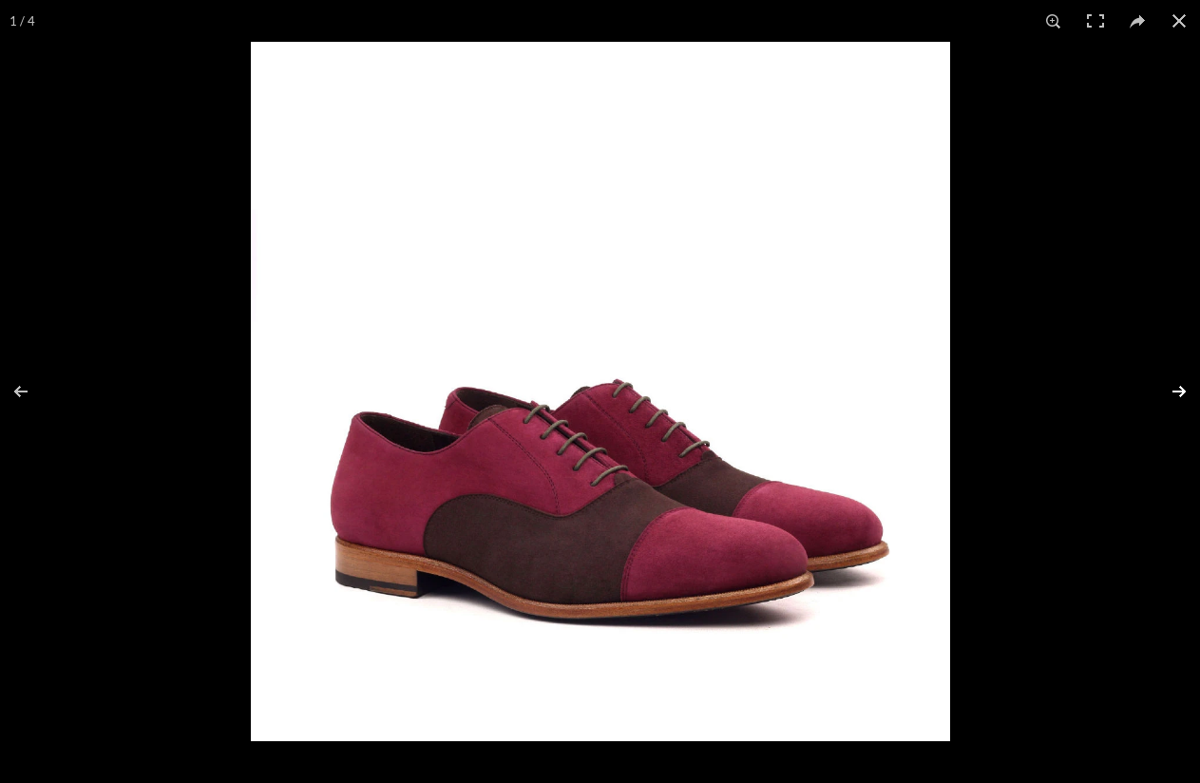
click at [1174, 384] on button at bounding box center [1166, 391] width 67 height 95
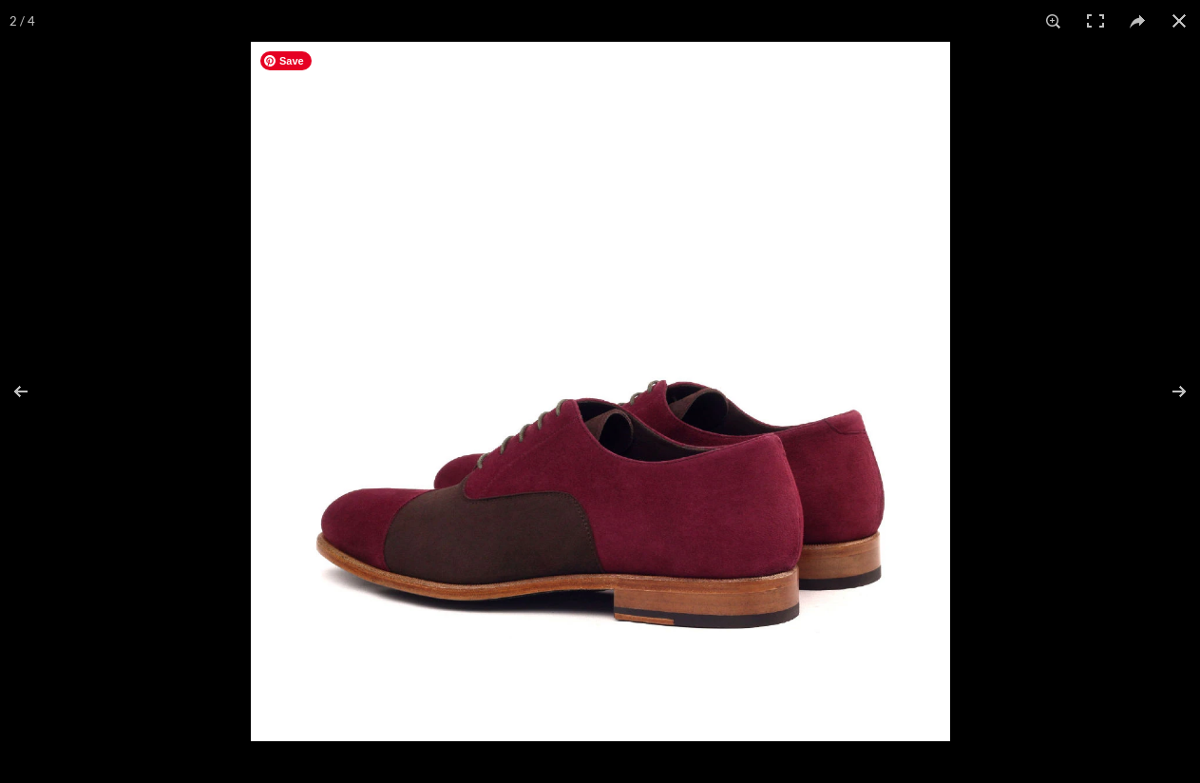
scroll to position [0, 200]
click at [1172, 384] on button at bounding box center [1166, 391] width 67 height 95
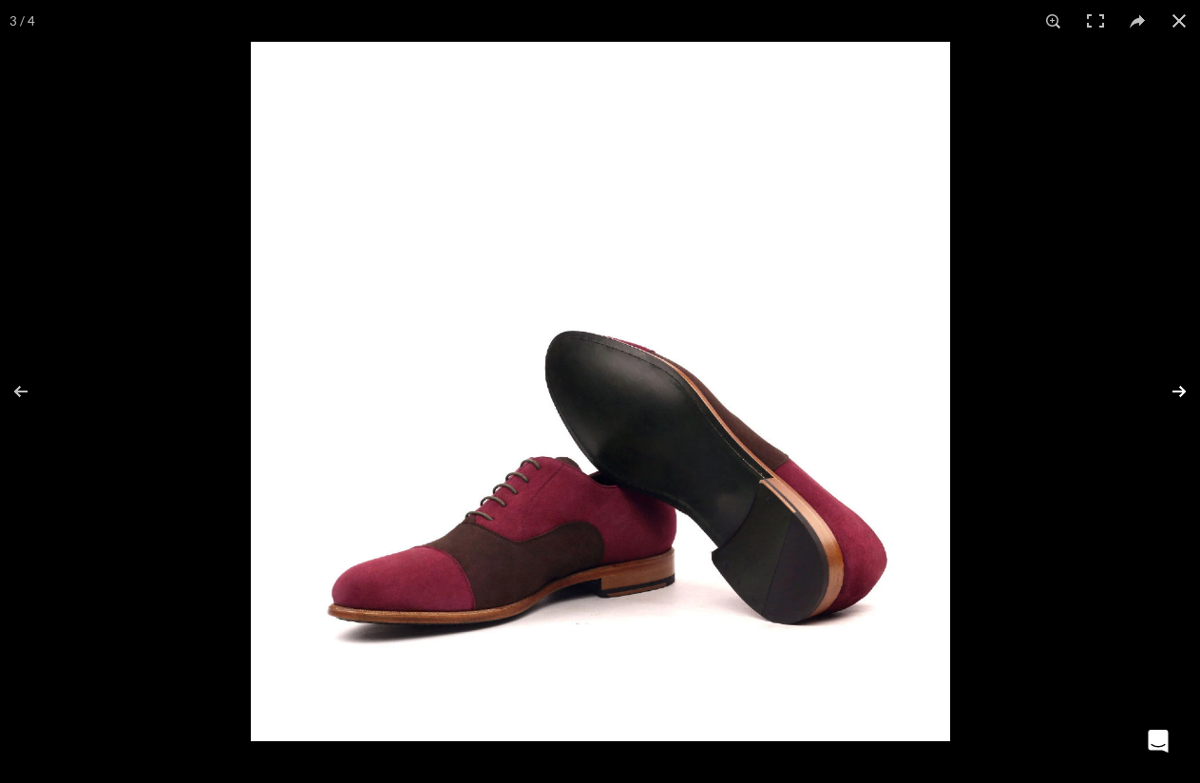
click at [1184, 396] on button at bounding box center [1166, 391] width 67 height 95
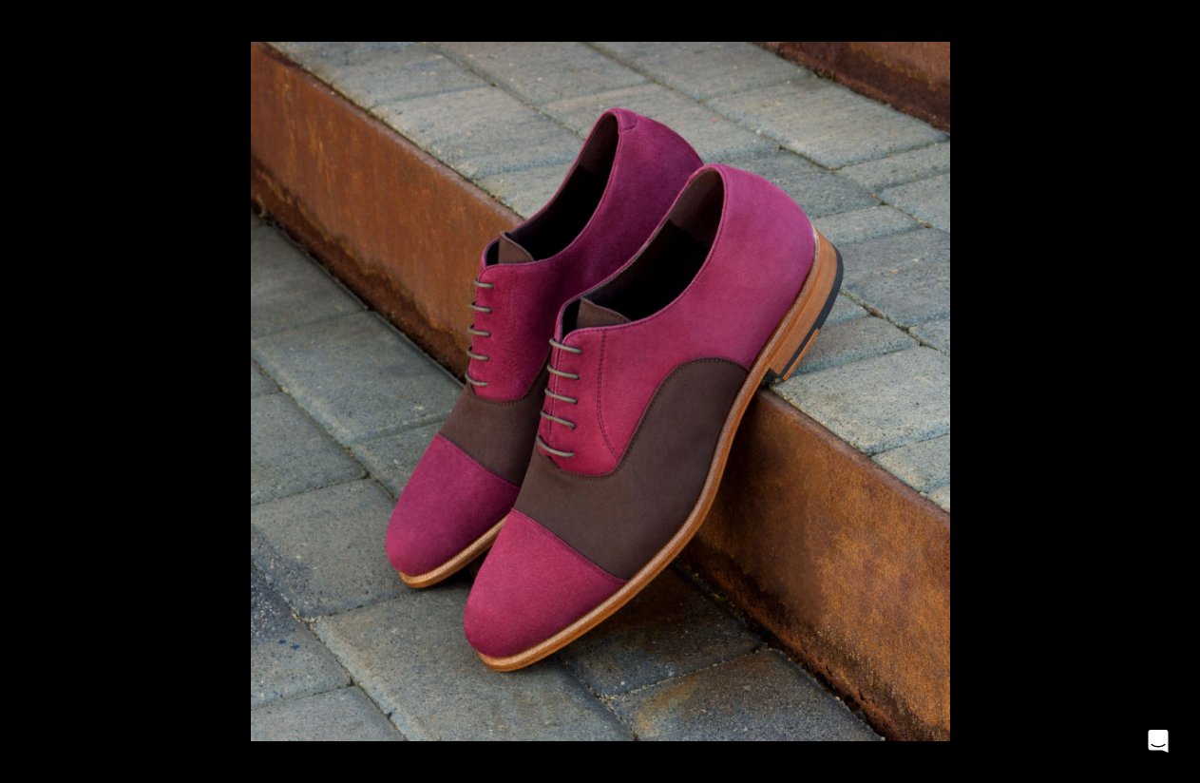
scroll to position [0, 800]
